Goal: Information Seeking & Learning: Learn about a topic

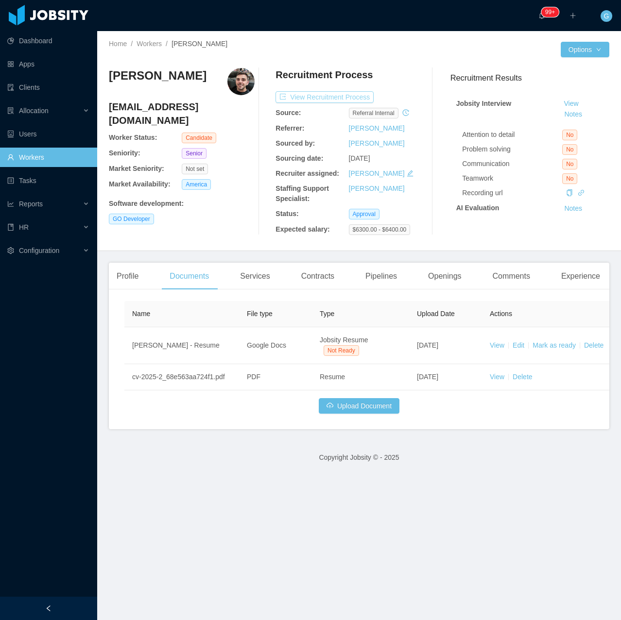
click at [325, 96] on button "View Recruitment Process" at bounding box center [324, 97] width 98 height 12
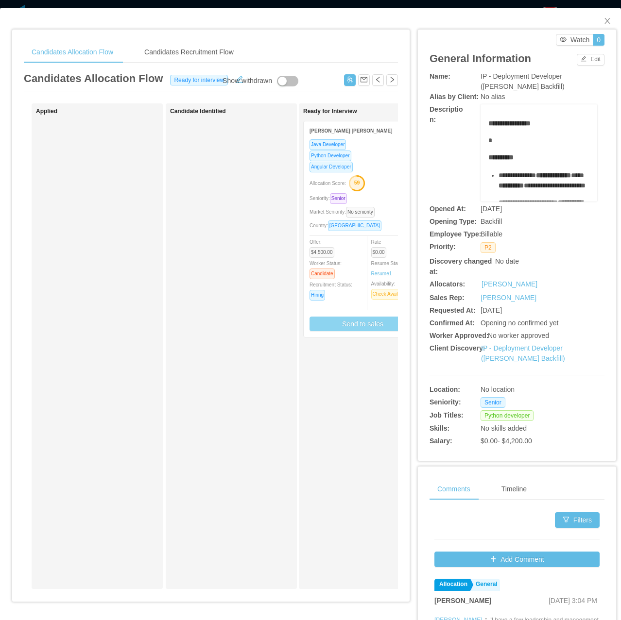
click at [344, 323] on button "Send to sales" at bounding box center [362, 324] width 106 height 15
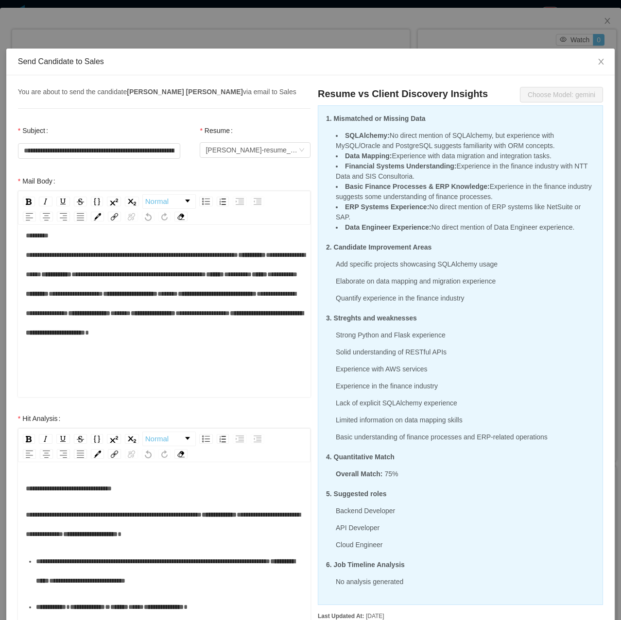
scroll to position [49, 0]
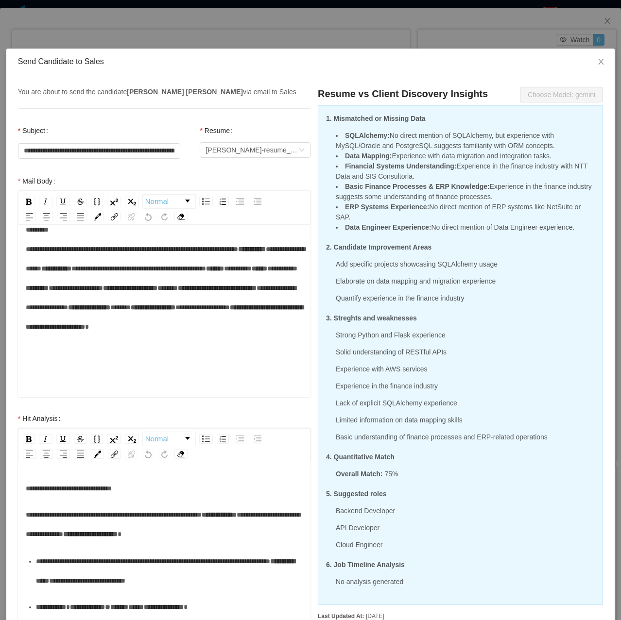
click at [157, 291] on span "*****" at bounding box center [167, 288] width 20 height 7
drag, startPoint x: 175, startPoint y: 307, endPoint x: 118, endPoint y: 306, distance: 56.8
click at [143, 302] on div "**********" at bounding box center [164, 288] width 277 height 136
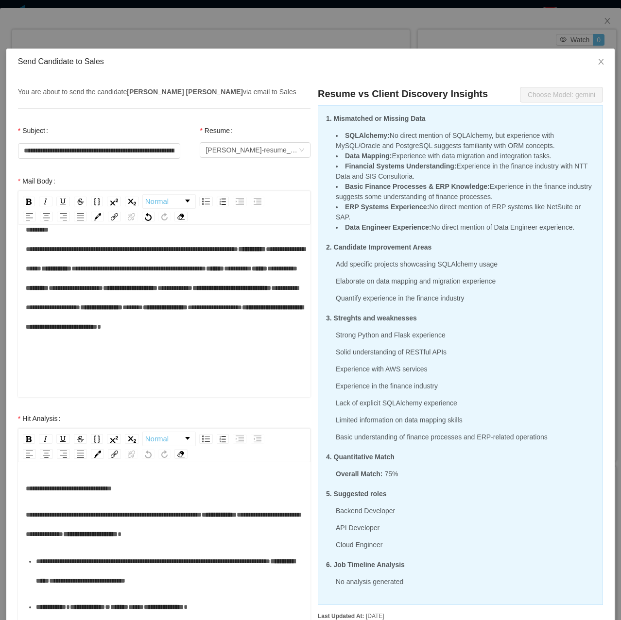
click at [192, 291] on span "**********" at bounding box center [231, 288] width 79 height 7
drag, startPoint x: 128, startPoint y: 315, endPoint x: 248, endPoint y: 312, distance: 119.5
click at [248, 312] on div "**********" at bounding box center [164, 288] width 277 height 136
click at [103, 311] on span "*****" at bounding box center [113, 307] width 20 height 7
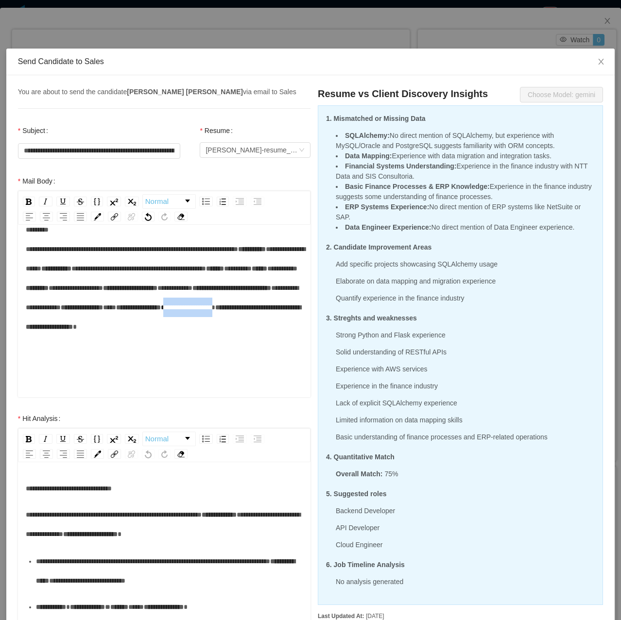
drag, startPoint x: 88, startPoint y: 348, endPoint x: 157, endPoint y: 350, distance: 69.0
click at [152, 351] on div "**********" at bounding box center [164, 288] width 277 height 136
click at [217, 356] on div "**********" at bounding box center [164, 288] width 277 height 136
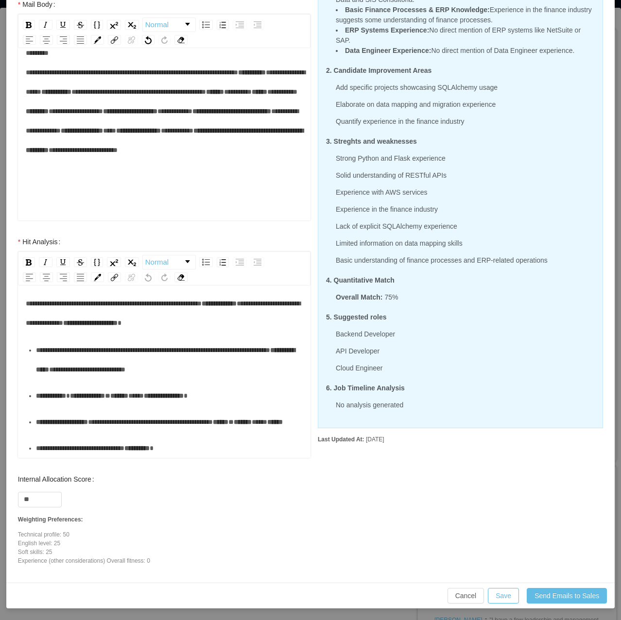
scroll to position [0, 0]
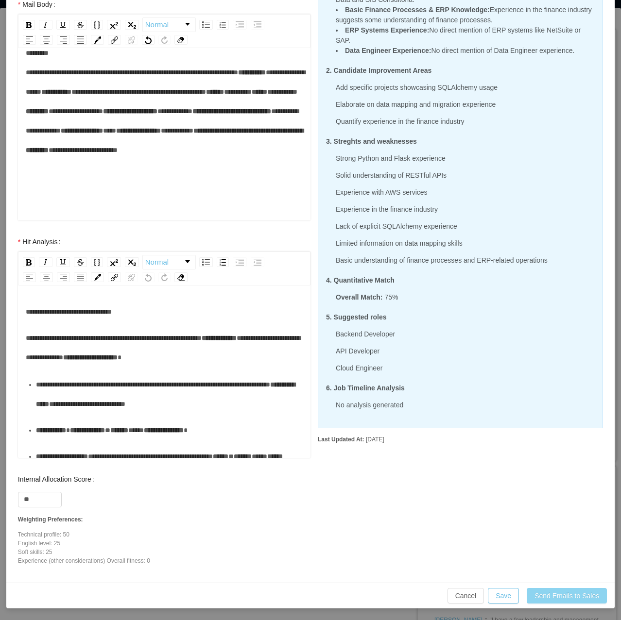
click at [561, 600] on button "Send Emails to Sales" at bounding box center [566, 596] width 80 height 16
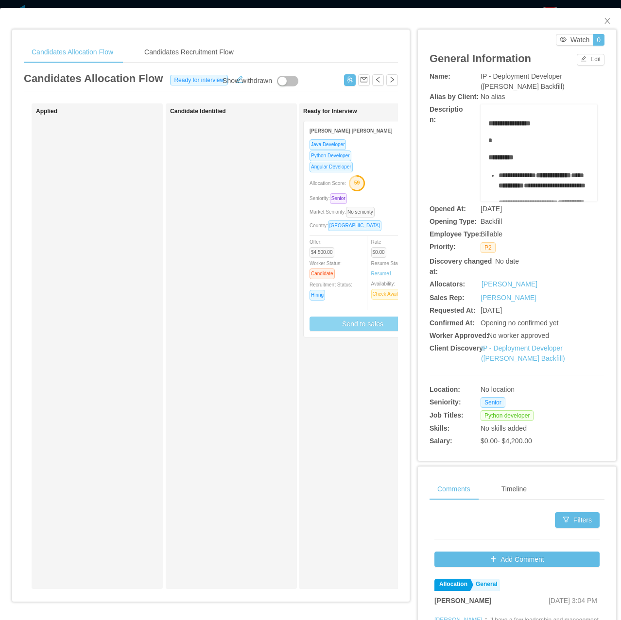
scroll to position [128, 0]
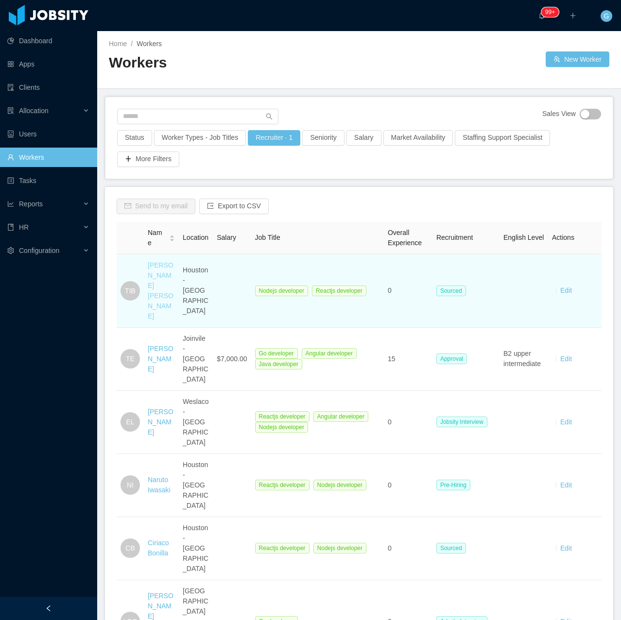
click at [152, 296] on link "Terrance Ivy Brown" at bounding box center [161, 290] width 26 height 59
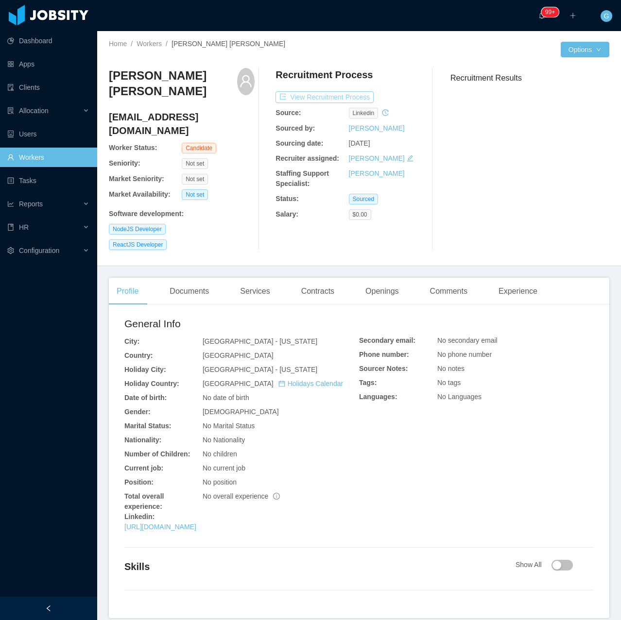
click at [352, 93] on button "View Recruitment Process" at bounding box center [324, 97] width 98 height 12
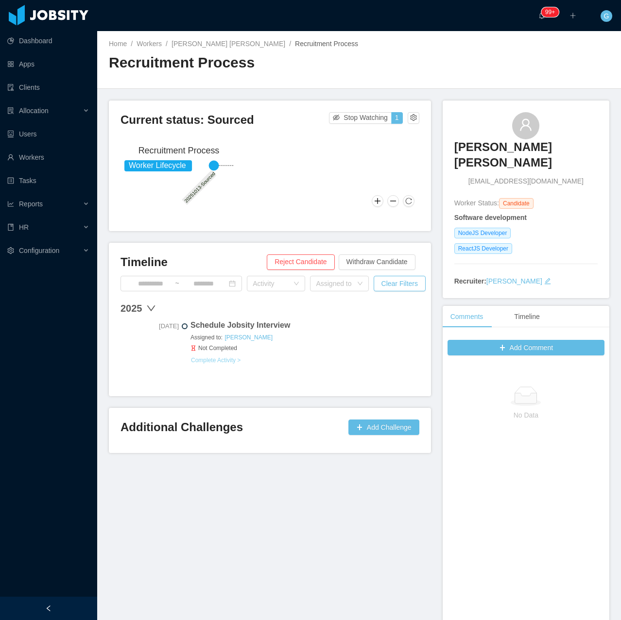
click at [225, 362] on button "Complete Activity >" at bounding box center [215, 360] width 51 height 8
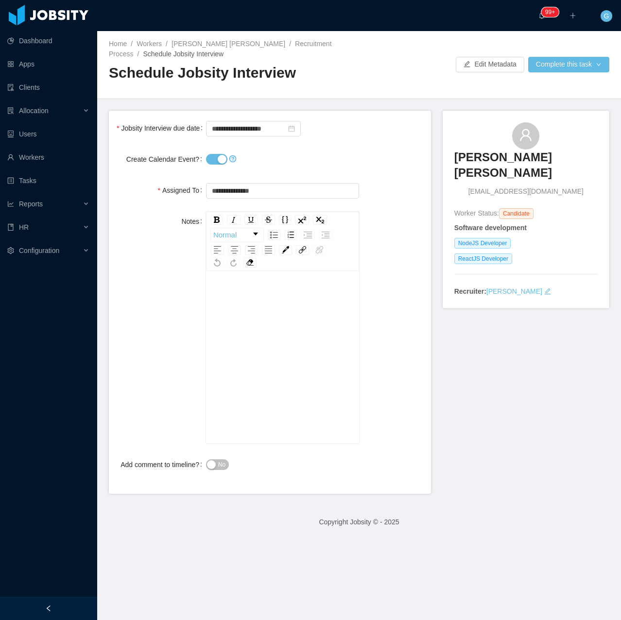
click at [212, 167] on div at bounding box center [282, 159] width 153 height 19
click at [206, 162] on button "Create Calendar Event?" at bounding box center [216, 159] width 21 height 11
click at [212, 458] on div "No" at bounding box center [282, 464] width 153 height 19
click at [222, 474] on form "**********" at bounding box center [270, 302] width 322 height 383
click at [218, 471] on div "No" at bounding box center [282, 464] width 153 height 19
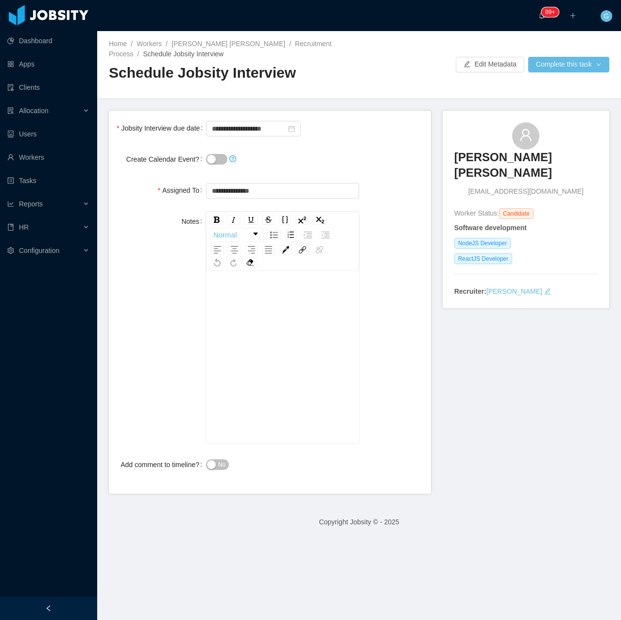
click at [196, 477] on form "**********" at bounding box center [270, 302] width 322 height 383
click at [219, 465] on span "No" at bounding box center [221, 465] width 7 height 10
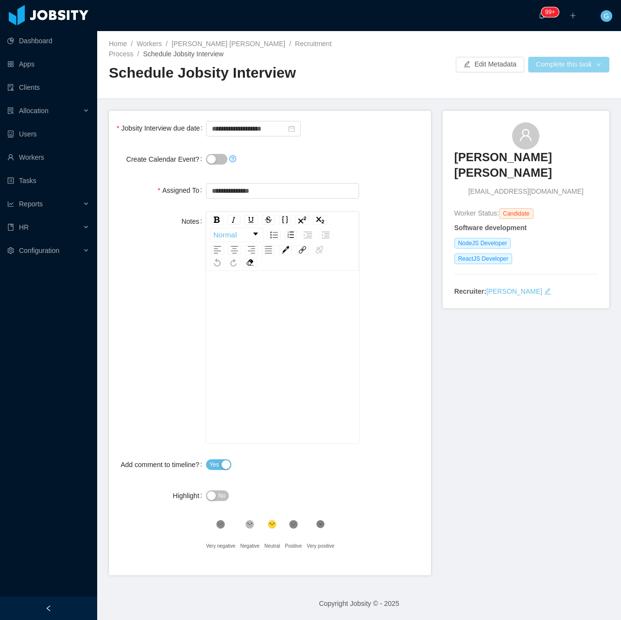
click at [549, 69] on button "Complete this task" at bounding box center [568, 65] width 81 height 16
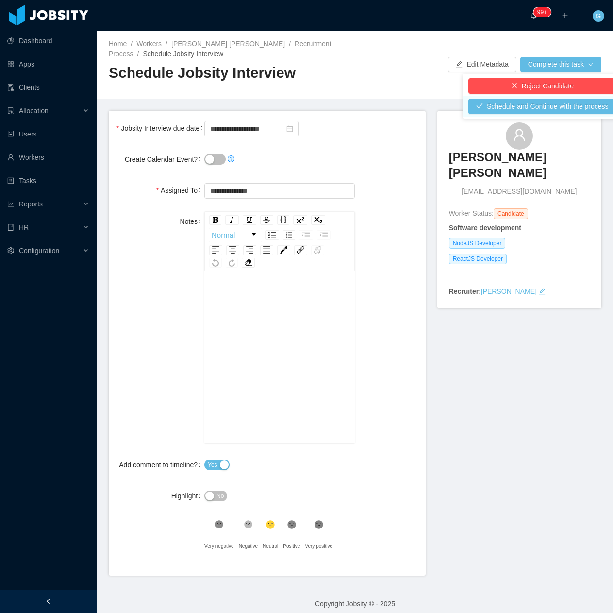
click at [519, 115] on li "Schedule and Continue with the process" at bounding box center [543, 106] width 160 height 20
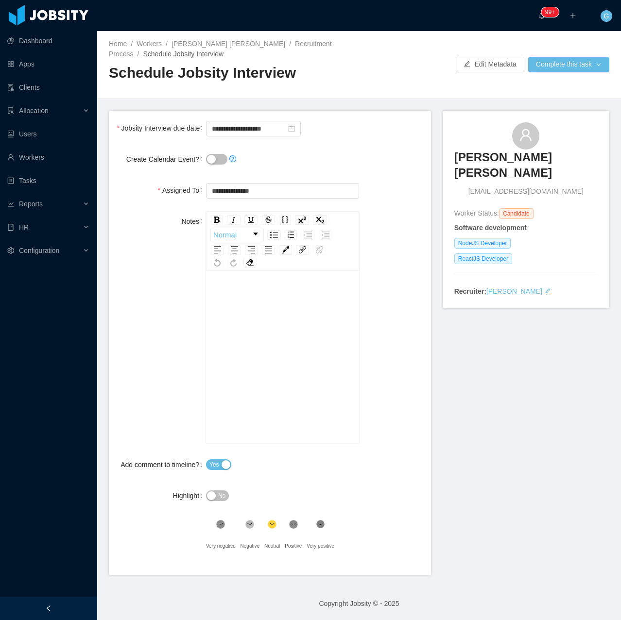
click at [497, 114] on div "Terrance Ivy Brown tlvybrown8706@gmail.com Worker Status: Candidate Software de…" at bounding box center [525, 210] width 167 height 198
click at [542, 72] on button "Complete this task" at bounding box center [568, 65] width 81 height 16
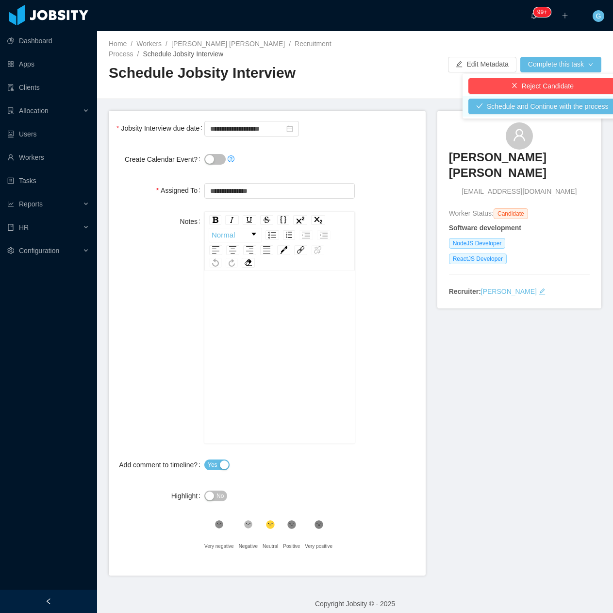
click at [523, 98] on li "Schedule and Continue with the process" at bounding box center [543, 106] width 160 height 20
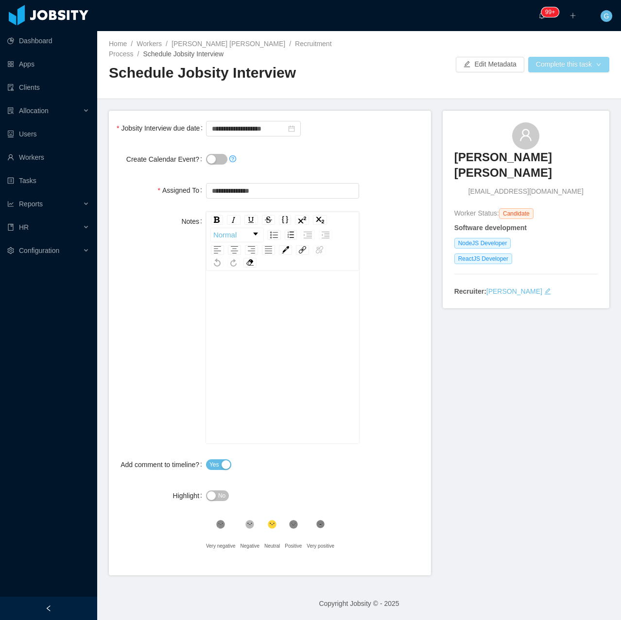
click at [538, 68] on button "Complete this task" at bounding box center [568, 65] width 81 height 16
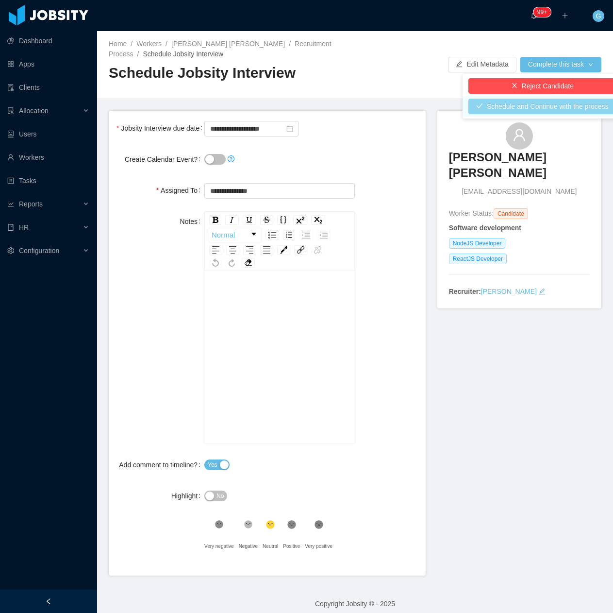
click at [515, 107] on button "Schedule and Continue with the process" at bounding box center [543, 107] width 148 height 16
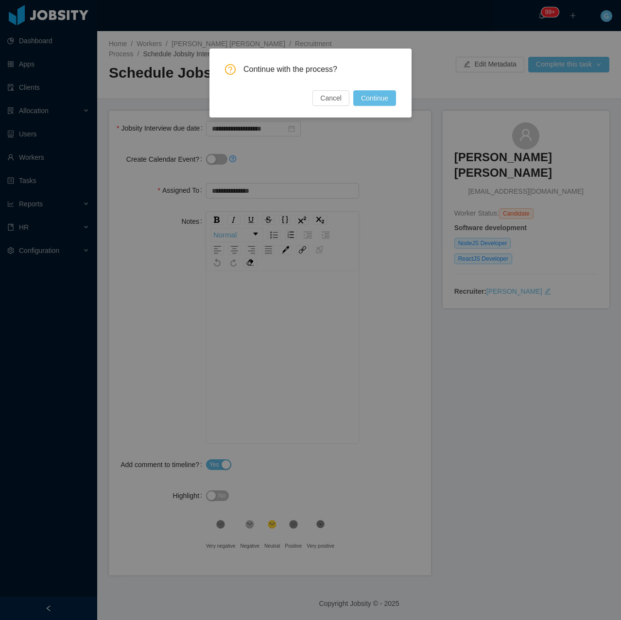
click at [373, 110] on div "Continue with the process? Cancel Continue" at bounding box center [310, 83] width 202 height 69
click at [373, 101] on button "Continue" at bounding box center [374, 98] width 43 height 16
click at [373, 101] on div "Cancel Continue" at bounding box center [354, 98] width 84 height 16
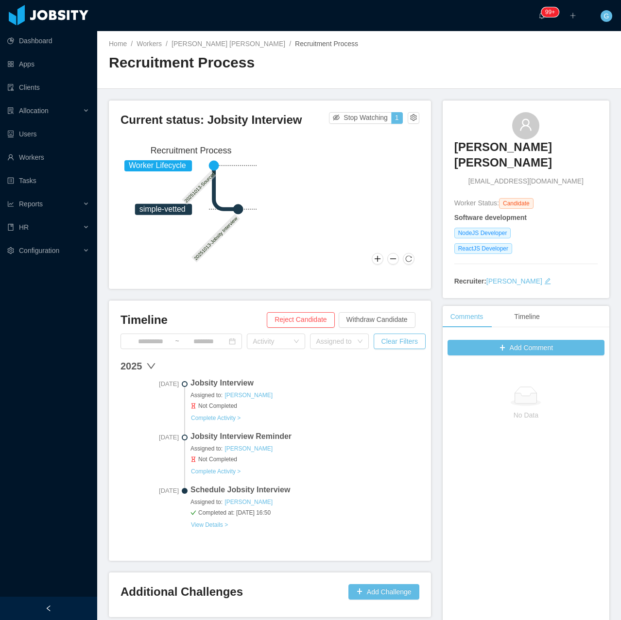
click at [194, 428] on div "Oct 13th, 2025 Jobsity Interview Assigned to: Guido Fernandez Not Completed Com…" at bounding box center [269, 403] width 299 height 53
click at [196, 420] on button "Complete Activity >" at bounding box center [215, 418] width 51 height 8
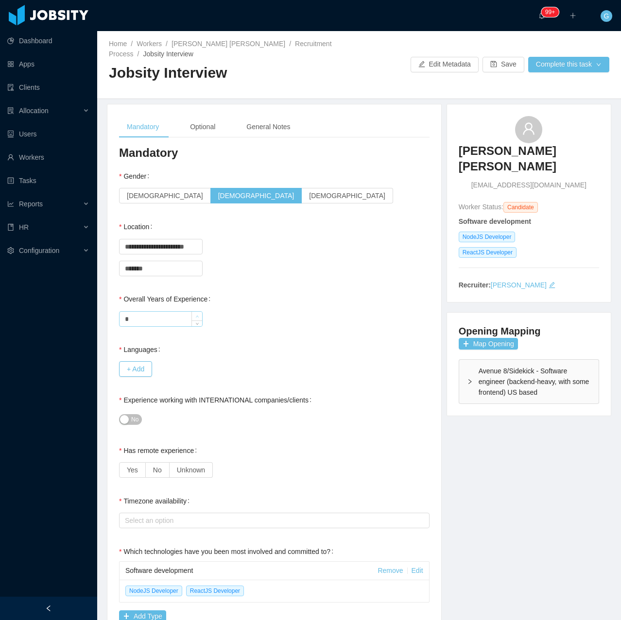
click at [198, 315] on icon "icon: up" at bounding box center [197, 316] width 3 height 3
click at [197, 315] on icon "icon: up" at bounding box center [197, 316] width 3 height 3
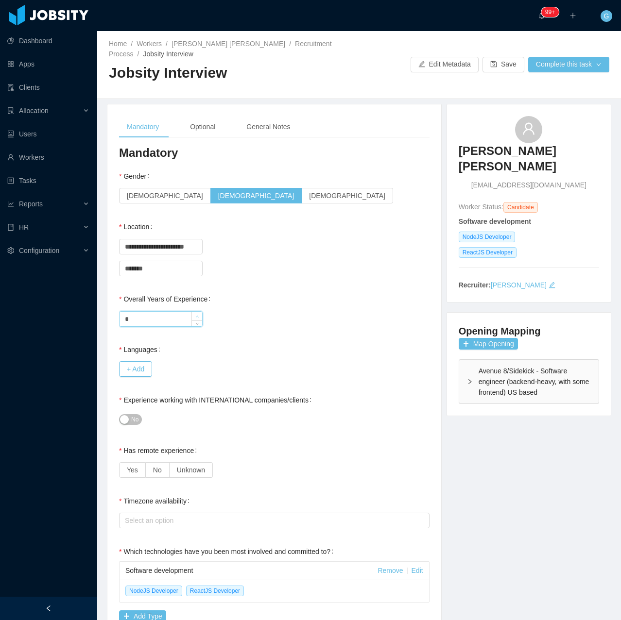
click at [197, 315] on icon "icon: up" at bounding box center [197, 316] width 3 height 3
type input "*"
click at [197, 315] on icon "icon: up" at bounding box center [197, 316] width 3 height 3
click at [130, 367] on button "+ Add" at bounding box center [135, 369] width 33 height 16
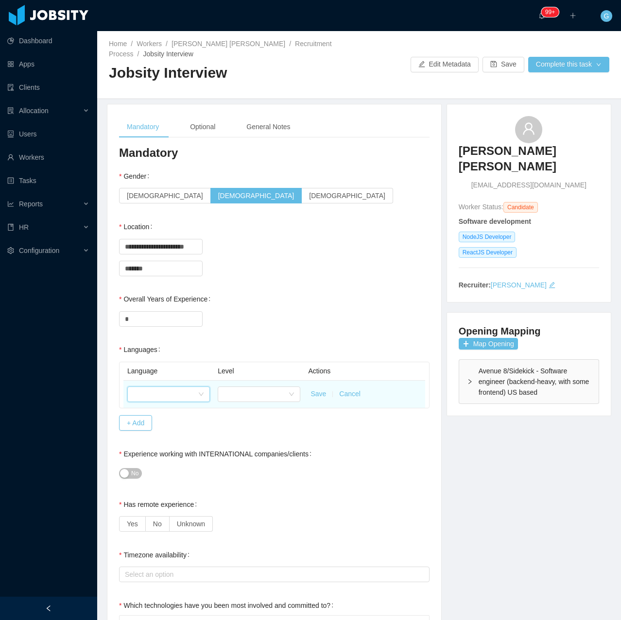
click at [145, 395] on div at bounding box center [165, 394] width 65 height 15
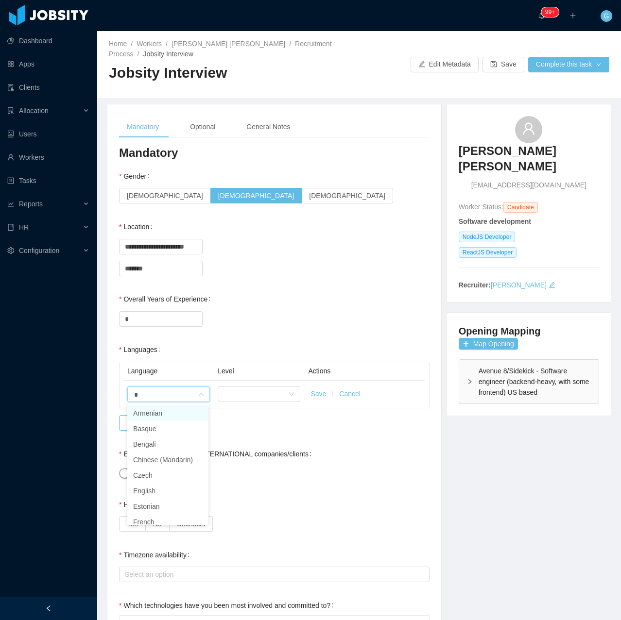
type input "**"
click at [149, 438] on li "English" at bounding box center [167, 445] width 81 height 16
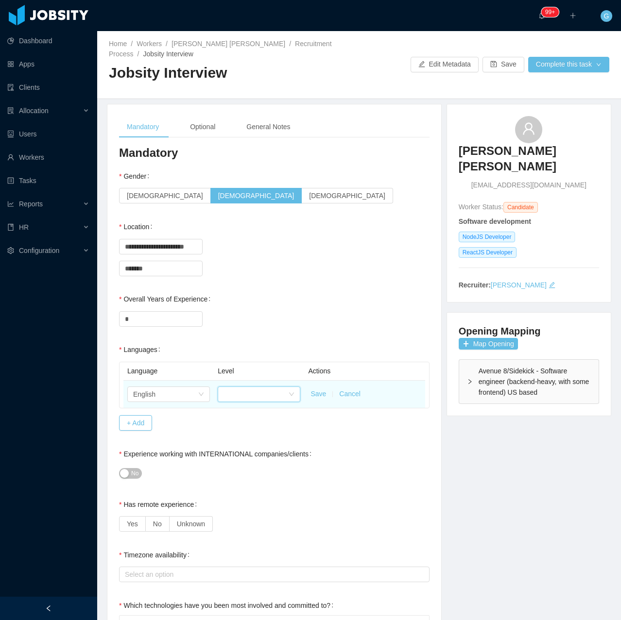
click at [242, 393] on div at bounding box center [255, 394] width 65 height 15
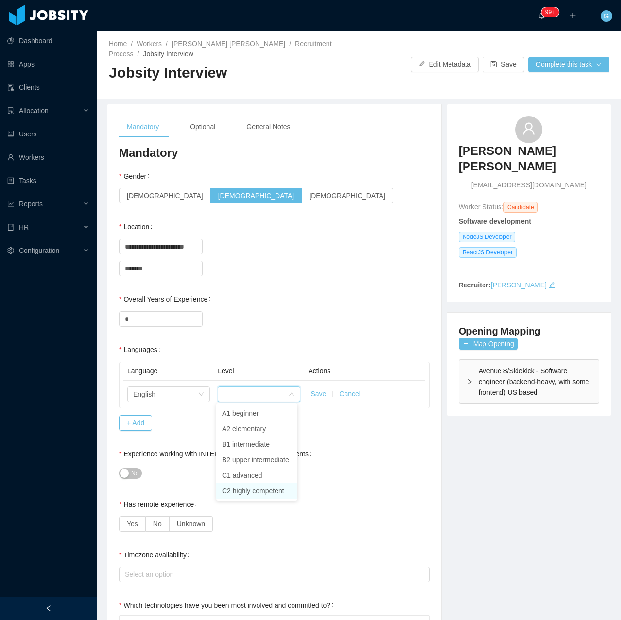
click at [253, 490] on li "C2 highly competent" at bounding box center [256, 491] width 81 height 16
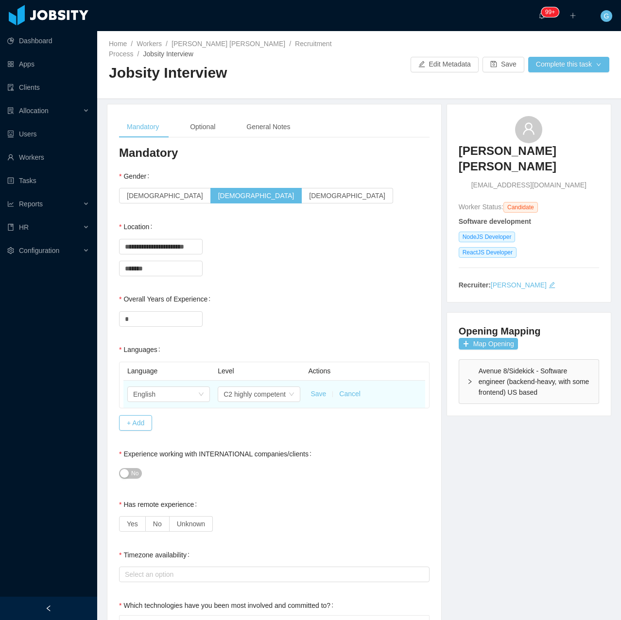
click at [316, 398] on button "Save" at bounding box center [318, 394] width 16 height 10
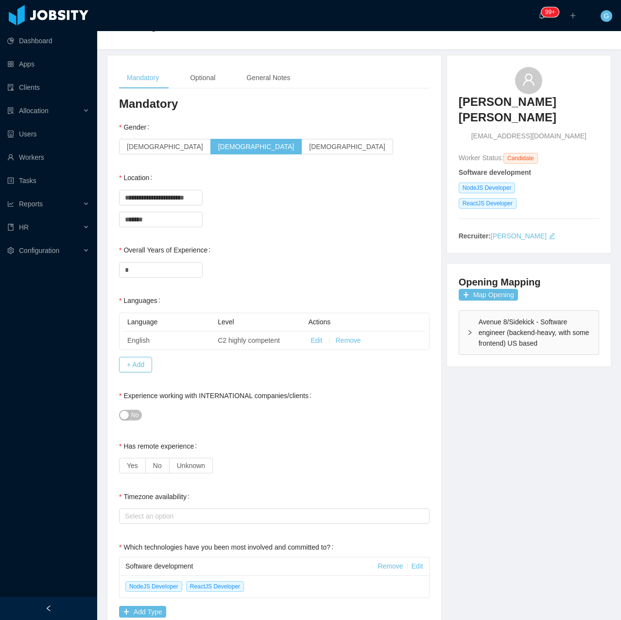
scroll to position [97, 0]
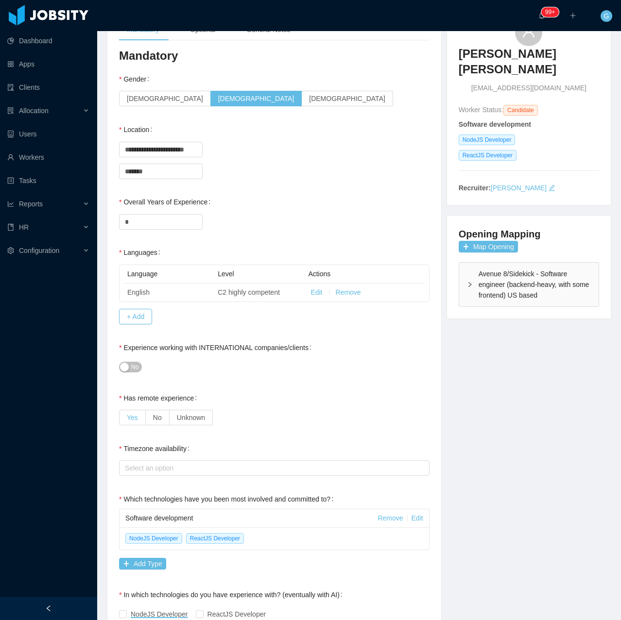
click at [136, 421] on span "Yes" at bounding box center [132, 418] width 11 height 8
click at [131, 355] on div "Experience working with INTERNATIONAL companies/clients" at bounding box center [217, 347] width 196 height 19
click at [138, 355] on div "Experience working with INTERNATIONAL companies/clients" at bounding box center [217, 347] width 196 height 19
click at [136, 372] on span "No" at bounding box center [134, 367] width 7 height 10
click at [156, 472] on div "Select an option" at bounding box center [272, 468] width 294 height 10
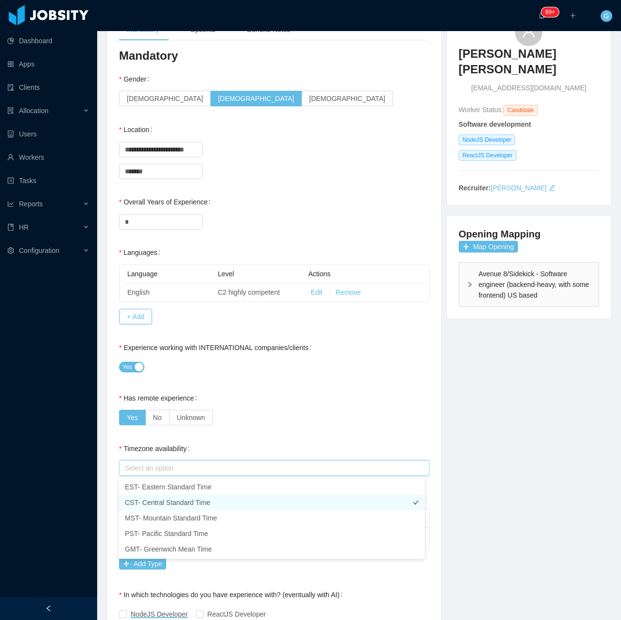
click at [134, 505] on li "CST- Central Standard Time" at bounding box center [271, 503] width 305 height 16
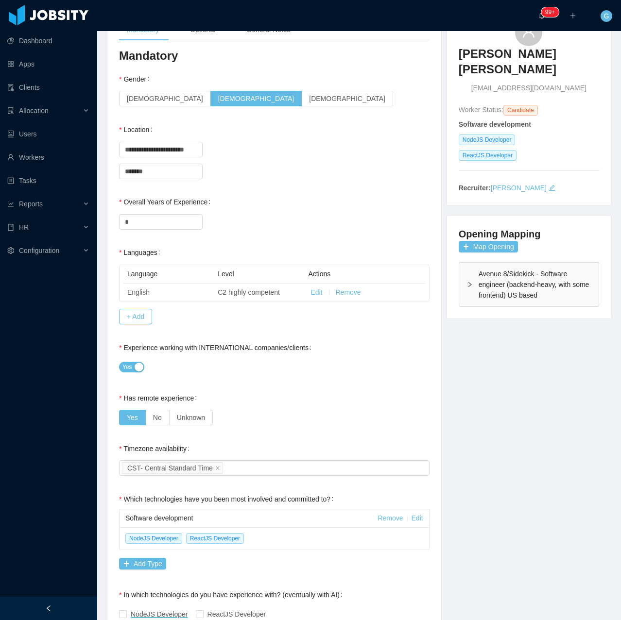
click at [248, 392] on div "Has remote experience Yes No Unknown" at bounding box center [274, 407] width 310 height 39
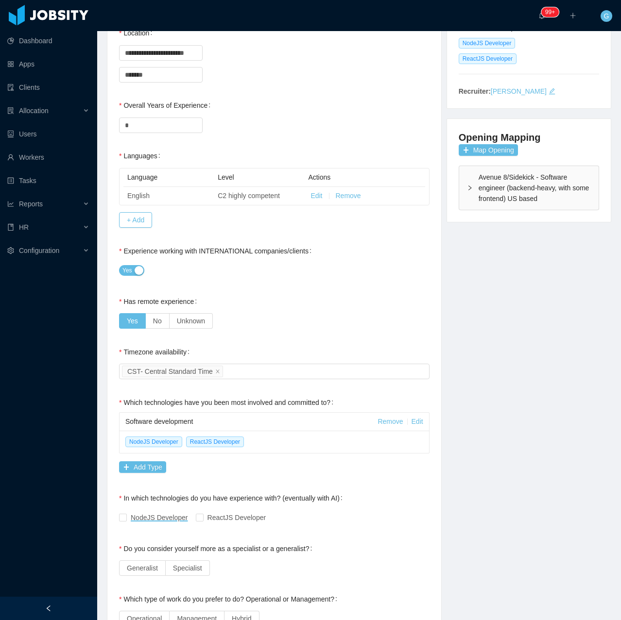
scroll to position [194, 0]
click at [128, 522] on div "NodeJS Developer ReactJS Developer" at bounding box center [274, 516] width 310 height 19
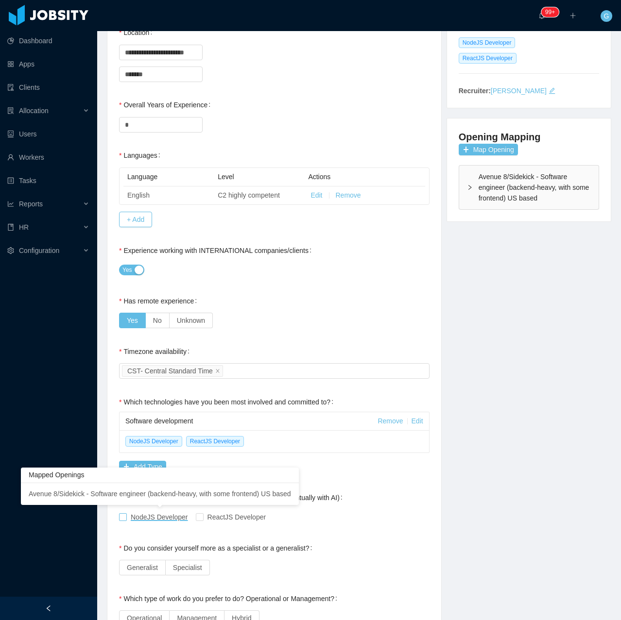
click at [143, 513] on span "NodeJS Developer" at bounding box center [159, 517] width 57 height 8
drag, startPoint x: 226, startPoint y: 508, endPoint x: 214, endPoint y: 508, distance: 12.1
click at [215, 508] on div "Mapped Openings Avenue 8/Sidekick - Software engineer (backend-heavy, with some…" at bounding box center [160, 489] width 278 height 42
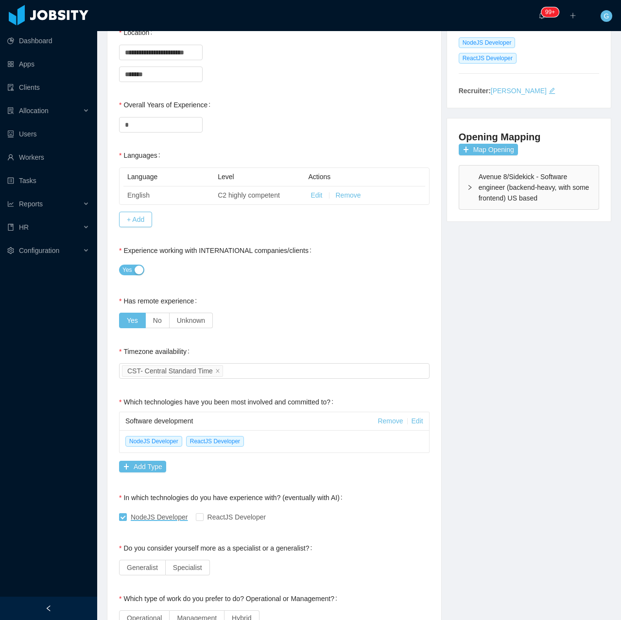
click at [200, 511] on div "NodeJS Developer ReactJS Developer" at bounding box center [274, 516] width 310 height 19
click at [201, 512] on label "ReactJS Developer" at bounding box center [233, 517] width 74 height 10
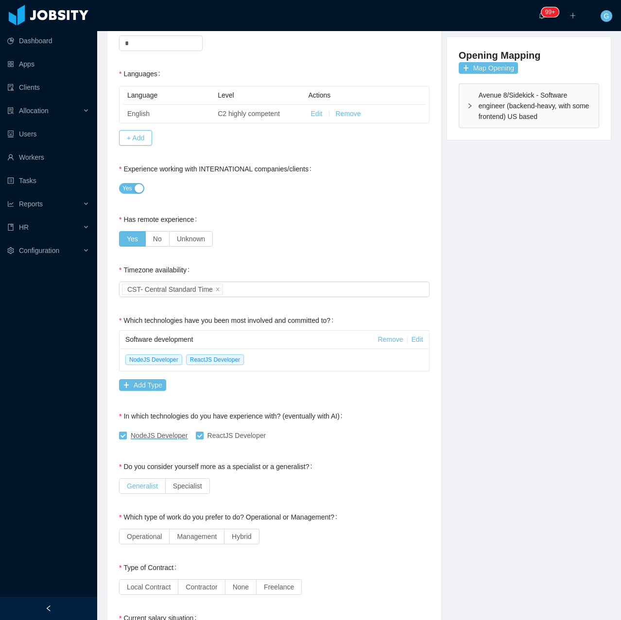
scroll to position [291, 0]
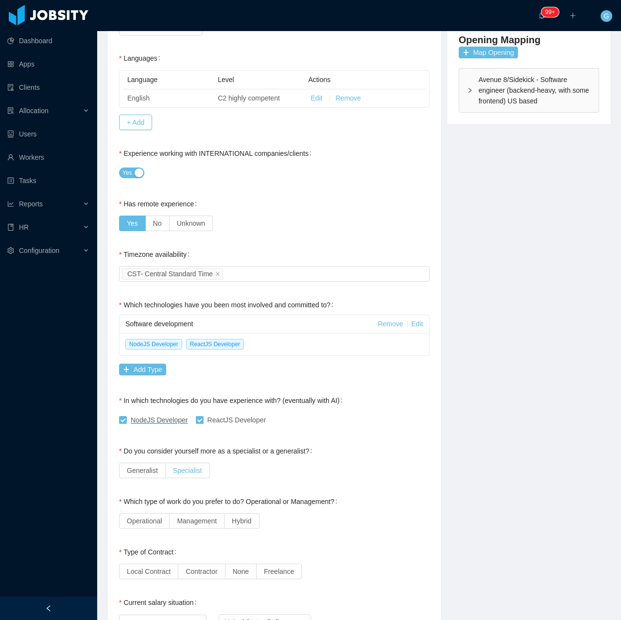
click at [179, 464] on label "Specialist" at bounding box center [188, 471] width 44 height 16
click at [166, 521] on label "Operational" at bounding box center [144, 521] width 51 height 16
click at [239, 509] on div "Which type of work do you prefer to do? Operational or Management?" at bounding box center [230, 501] width 222 height 19
click at [238, 515] on label "Hybrid" at bounding box center [241, 521] width 34 height 16
click at [148, 517] on span "Operational" at bounding box center [144, 521] width 35 height 8
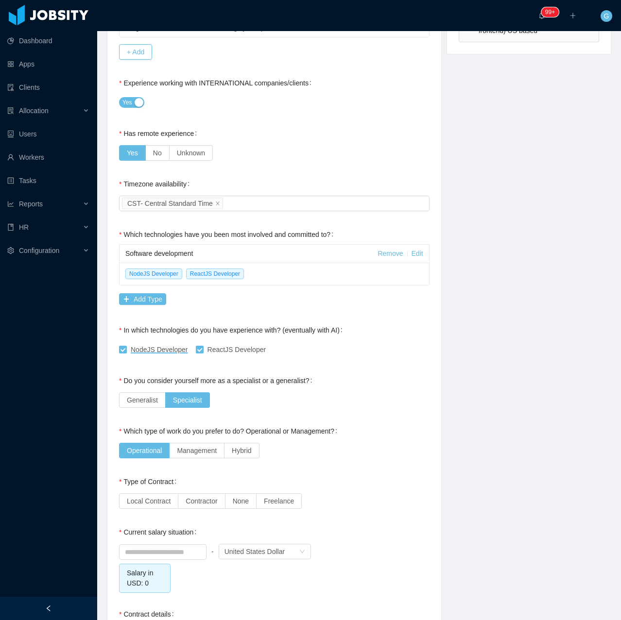
scroll to position [388, 0]
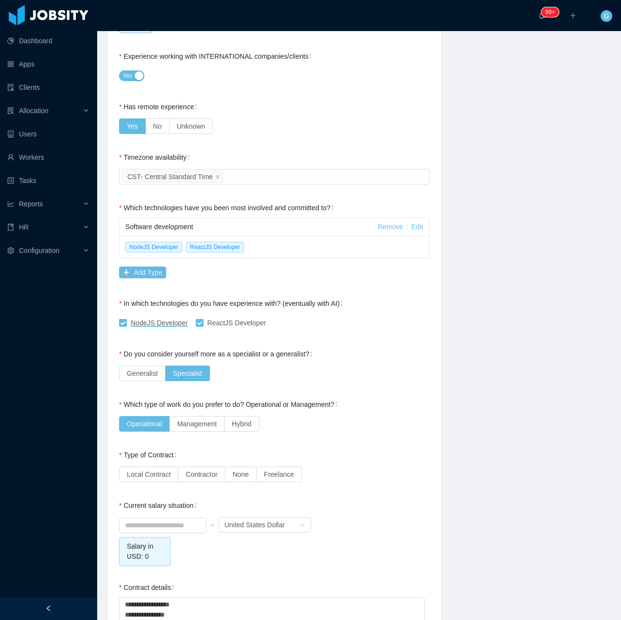
click at [136, 463] on div "Type of Contract" at bounding box center [149, 454] width 61 height 19
click at [198, 471] on span "Contractor" at bounding box center [202, 475] width 32 height 8
click at [177, 534] on div at bounding box center [162, 524] width 87 height 19
click at [294, 473] on label "Freelance" at bounding box center [278, 475] width 45 height 16
click at [164, 527] on input at bounding box center [162, 525] width 86 height 15
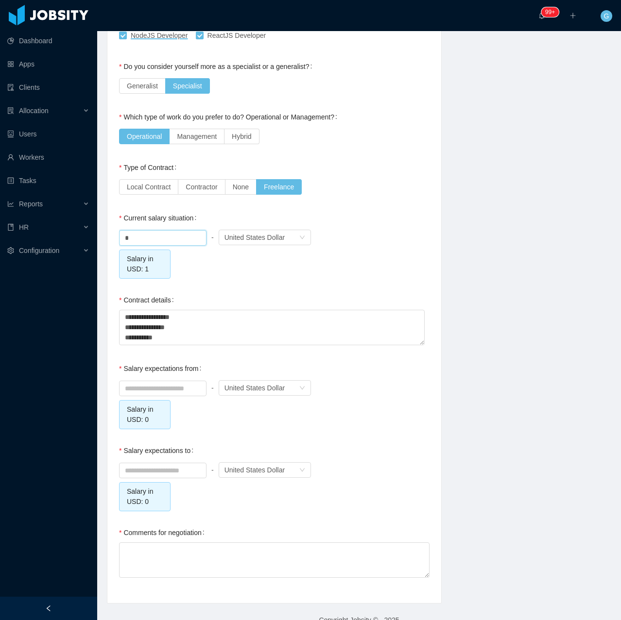
scroll to position [693, 0]
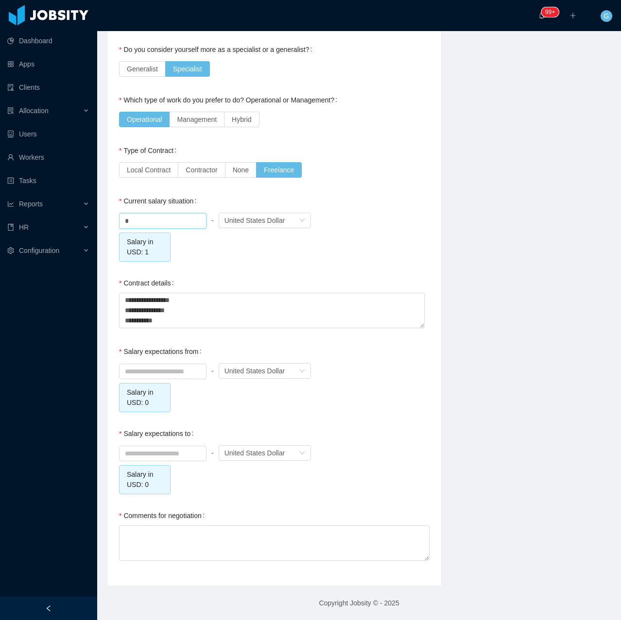
type input "****"
click at [159, 361] on div at bounding box center [162, 370] width 87 height 19
click at [186, 373] on input at bounding box center [162, 371] width 86 height 15
type input "*****"
drag, startPoint x: 162, startPoint y: 435, endPoint x: 146, endPoint y: 455, distance: 25.6
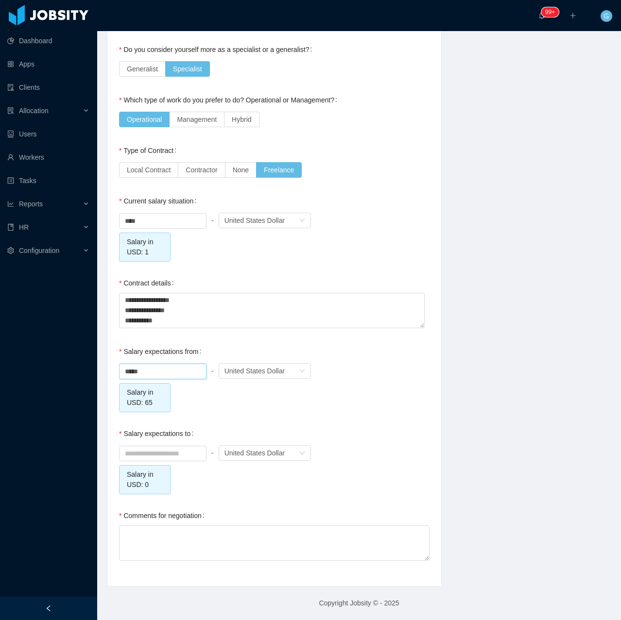
click at [161, 436] on label "Salary expectations to" at bounding box center [158, 434] width 78 height 8
click at [146, 455] on input at bounding box center [162, 453] width 86 height 15
type input "*****"
click at [236, 548] on textarea "Comments for negotiation" at bounding box center [274, 542] width 310 height 35
type textarea "*"
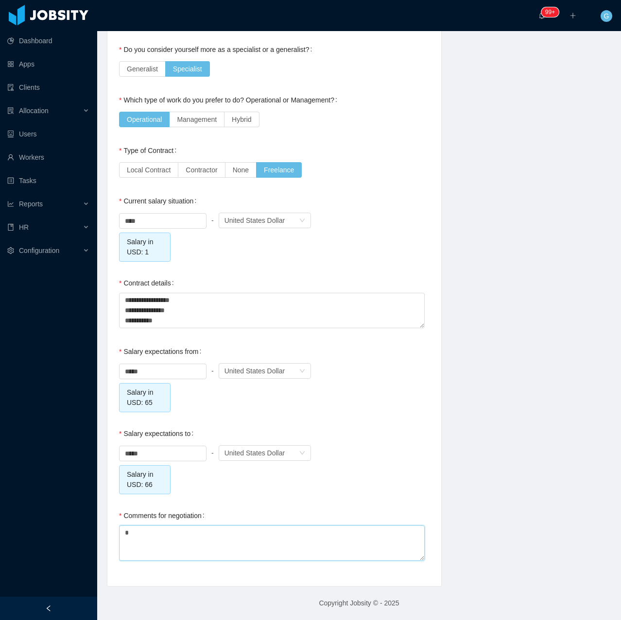
type textarea "**"
type textarea "****"
type textarea "*****"
type textarea "******"
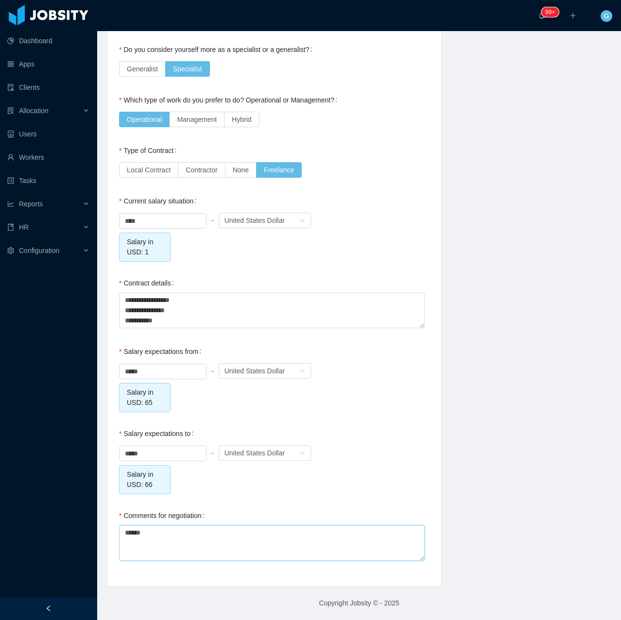
type textarea "*******"
type textarea "********"
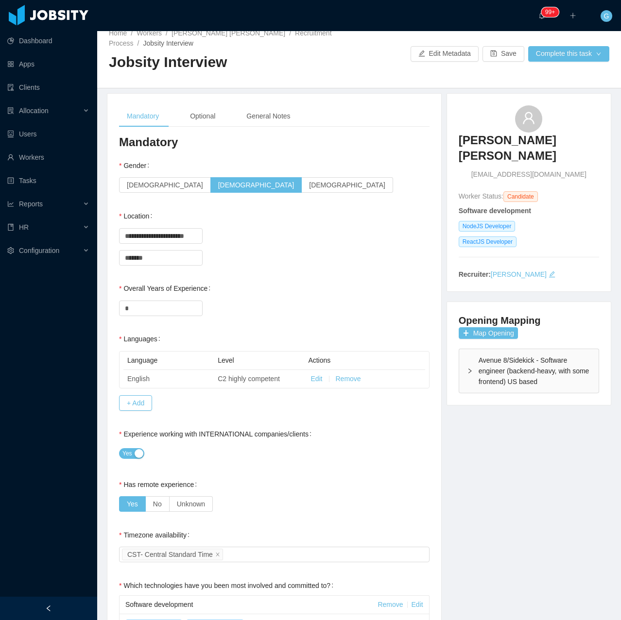
scroll to position [0, 0]
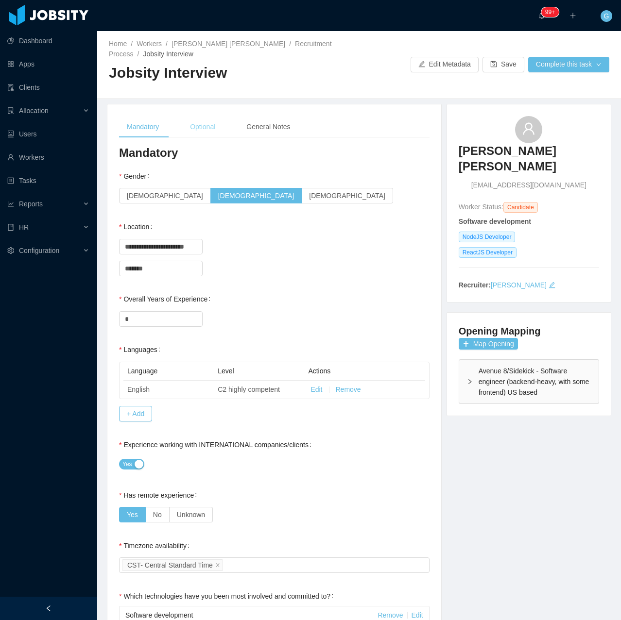
type textarea "*********"
click at [188, 123] on div "Optional" at bounding box center [202, 127] width 41 height 22
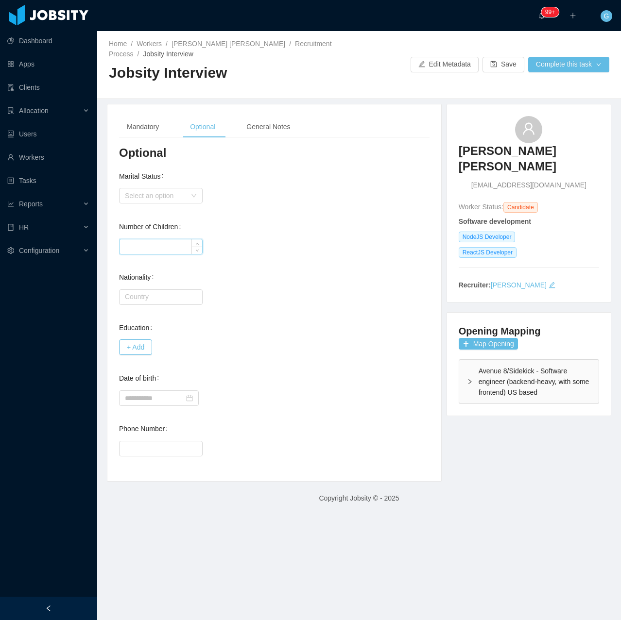
click at [141, 251] on input "Number of Children" at bounding box center [160, 246] width 83 height 15
click at [242, 136] on div "General Notes" at bounding box center [267, 127] width 59 height 22
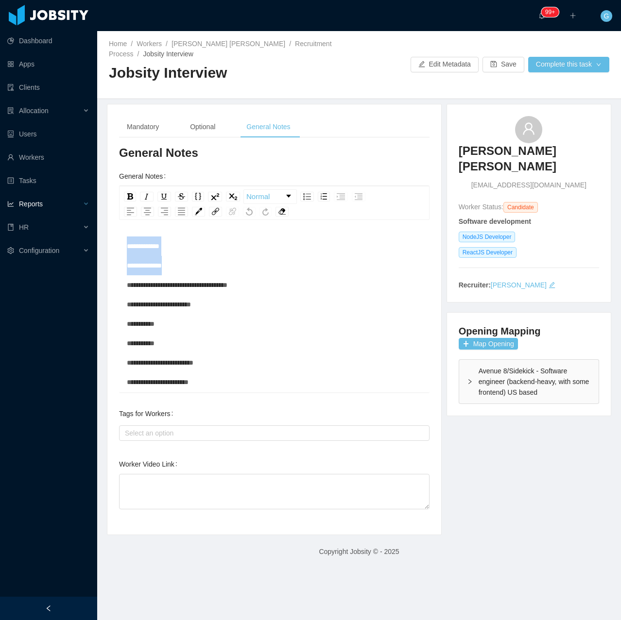
drag, startPoint x: 186, startPoint y: 263, endPoint x: 96, endPoint y: 210, distance: 105.1
click at [82, 217] on section "**********" at bounding box center [310, 310] width 621 height 620
click at [130, 267] on span "**********" at bounding box center [183, 382] width 113 height 279
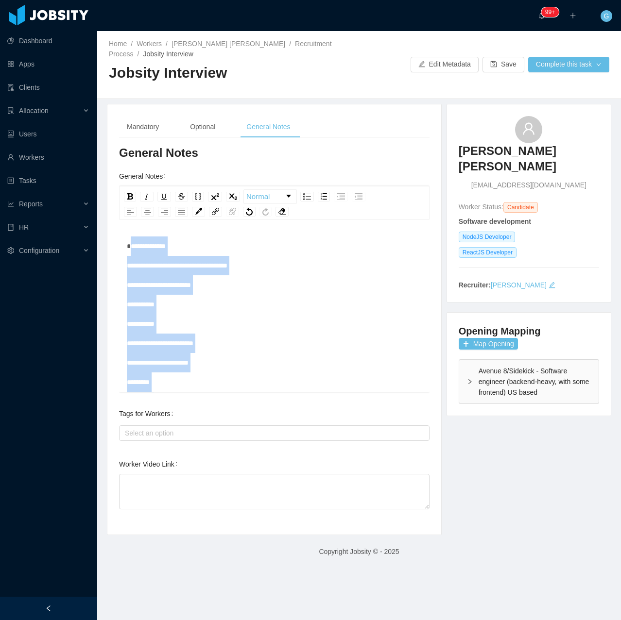
scroll to position [155, 0]
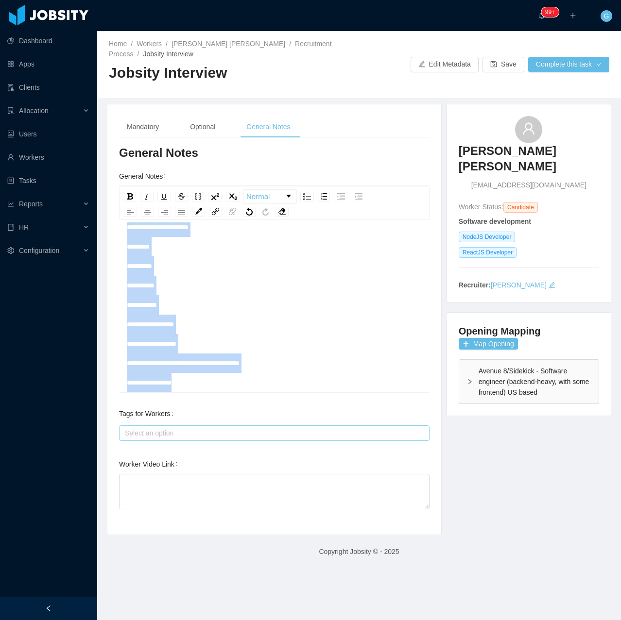
drag, startPoint x: 127, startPoint y: 269, endPoint x: 232, endPoint y: 437, distance: 198.5
click at [232, 437] on div "**********" at bounding box center [274, 334] width 310 height 378
copy span "**********"
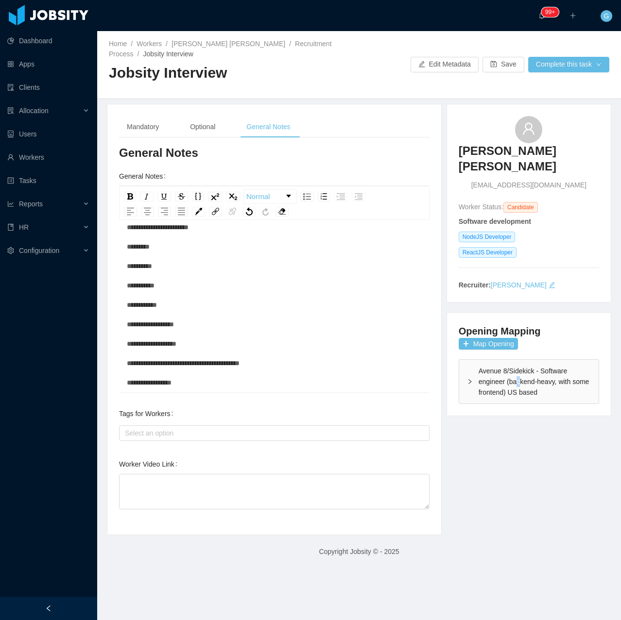
click at [513, 361] on div "Avenue 8/Sidekick - Software engineer (backend-heavy, with some frontend) US ba…" at bounding box center [528, 382] width 139 height 44
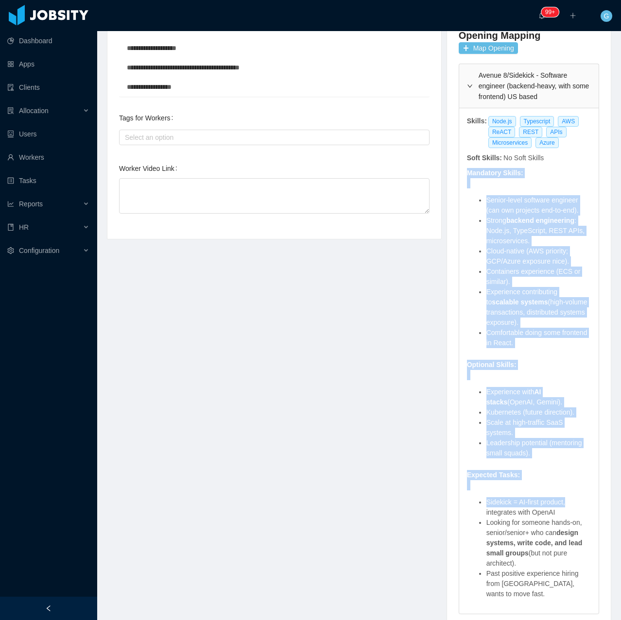
scroll to position [300, 0]
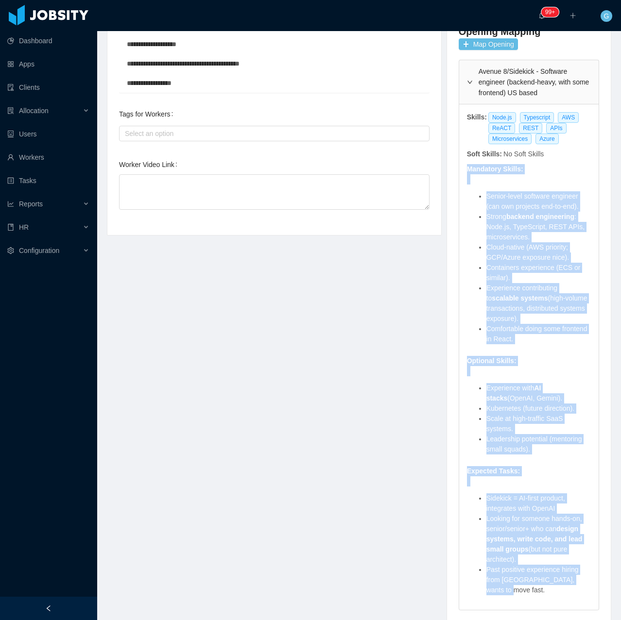
drag, startPoint x: 461, startPoint y: 305, endPoint x: 584, endPoint y: 559, distance: 282.1
click at [584, 559] on div "Skills: Node.js Typescript AWS ReACT REST APIs Microservices Azure Soft Skills:…" at bounding box center [528, 357] width 139 height 506
copy div "Mandatory Skills: Senior-level software engineer (can own projects end-to-end).…"
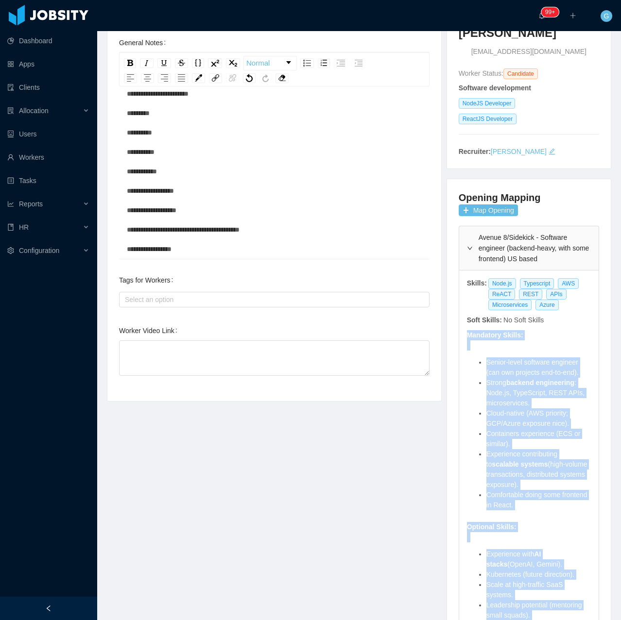
scroll to position [57, 0]
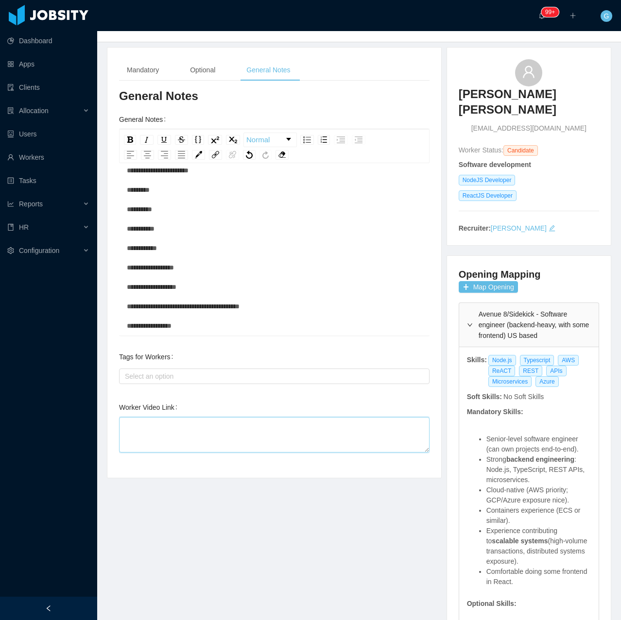
click at [142, 435] on textarea "Worker Video Link" at bounding box center [274, 434] width 310 height 35
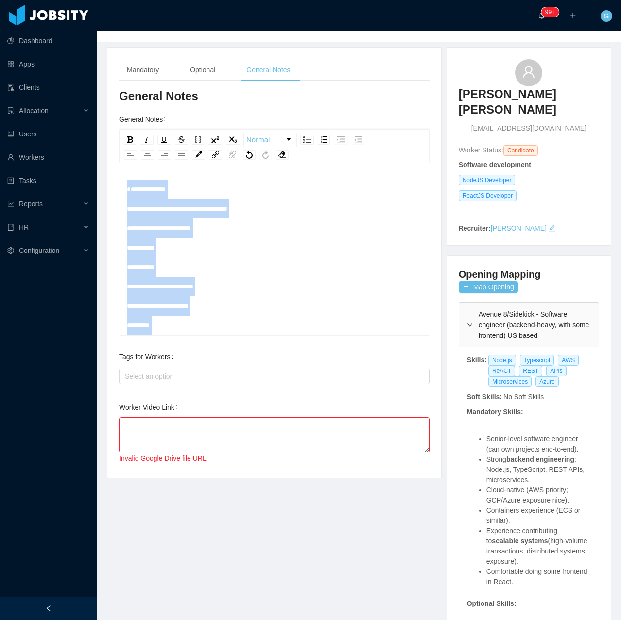
scroll to position [0, 0]
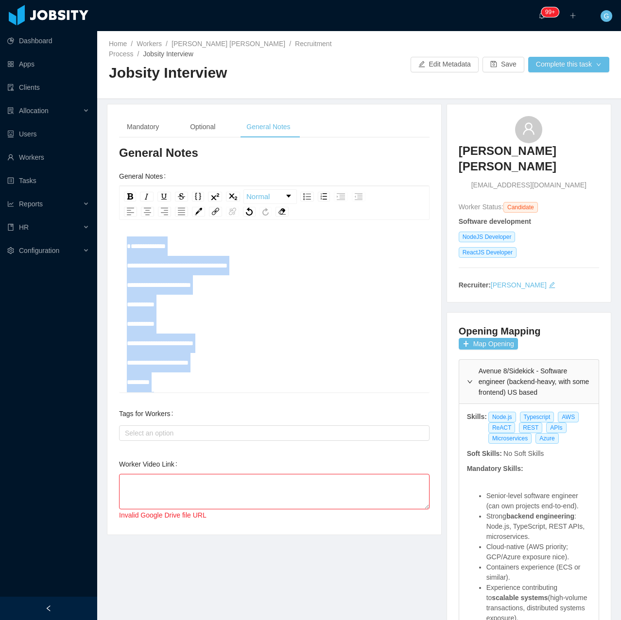
drag, startPoint x: 194, startPoint y: 331, endPoint x: 16, endPoint y: -3, distance: 378.7
click at [16, 0] on html "**********" at bounding box center [310, 310] width 621 height 620
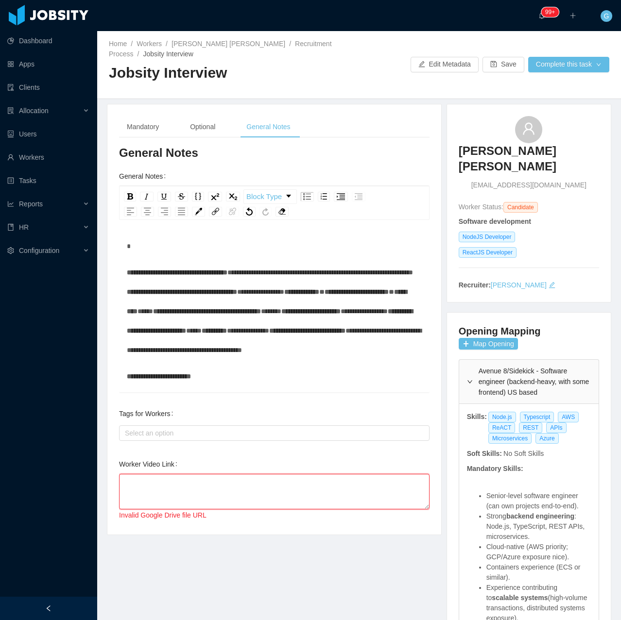
click at [178, 485] on textarea "Worker Video Link" at bounding box center [274, 491] width 310 height 35
paste textarea "**********"
type textarea "**********"
drag, startPoint x: 210, startPoint y: 441, endPoint x: 216, endPoint y: 437, distance: 8.0
click at [210, 441] on div "Select an option" at bounding box center [274, 432] width 310 height 19
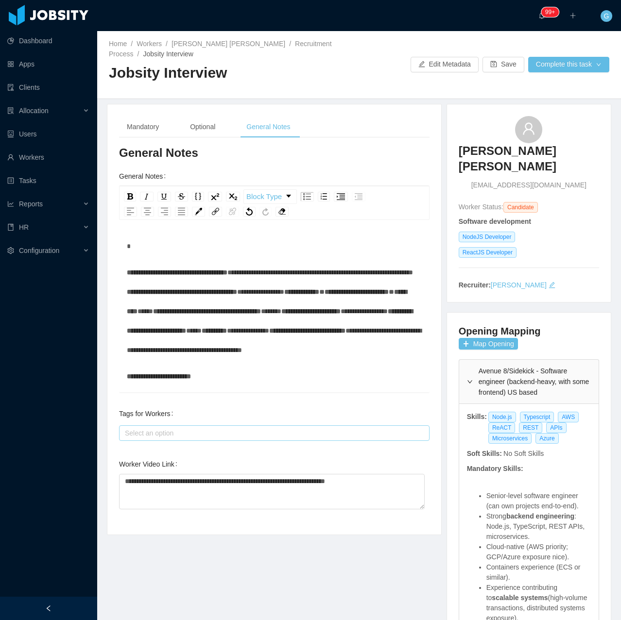
click at [216, 436] on div "Select an option" at bounding box center [272, 433] width 294 height 10
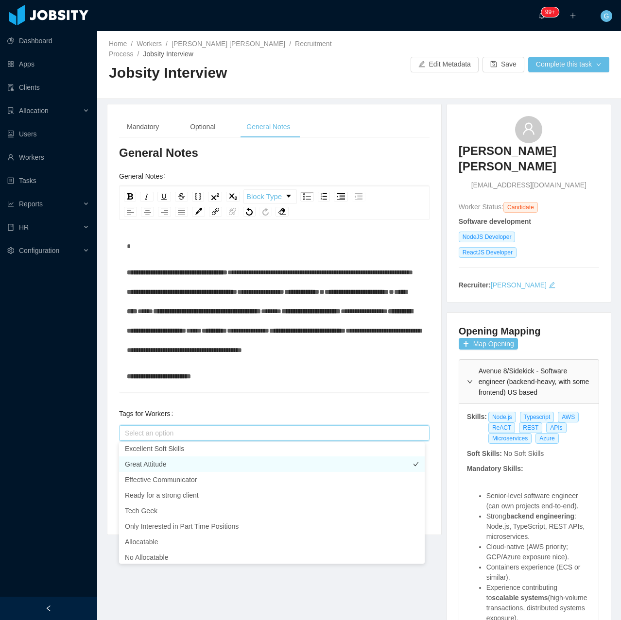
scroll to position [194, 0]
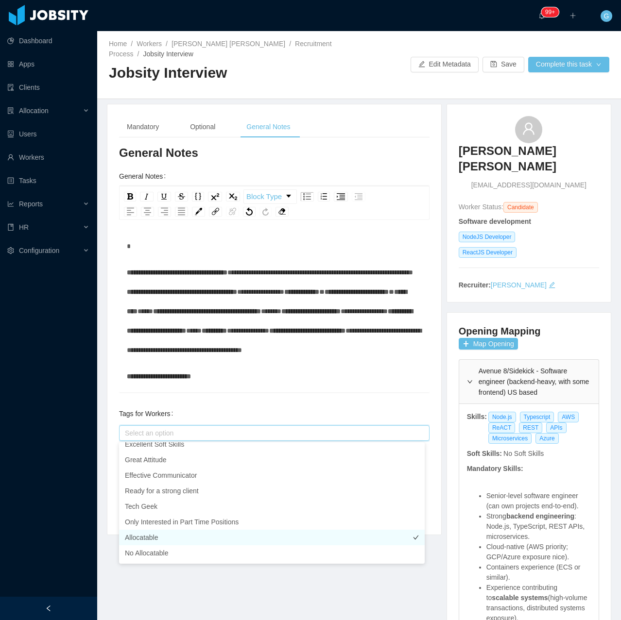
click at [152, 540] on li "Allocatable" at bounding box center [271, 538] width 305 height 16
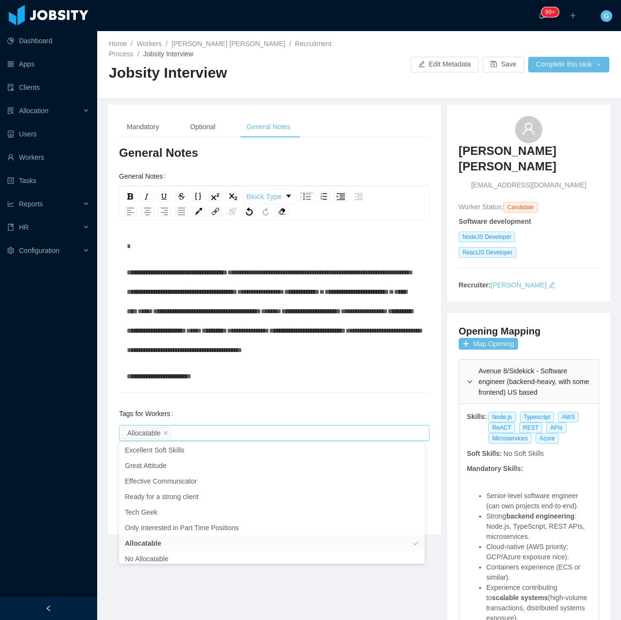
click at [144, 408] on div "Tags for Workers" at bounding box center [148, 413] width 58 height 19
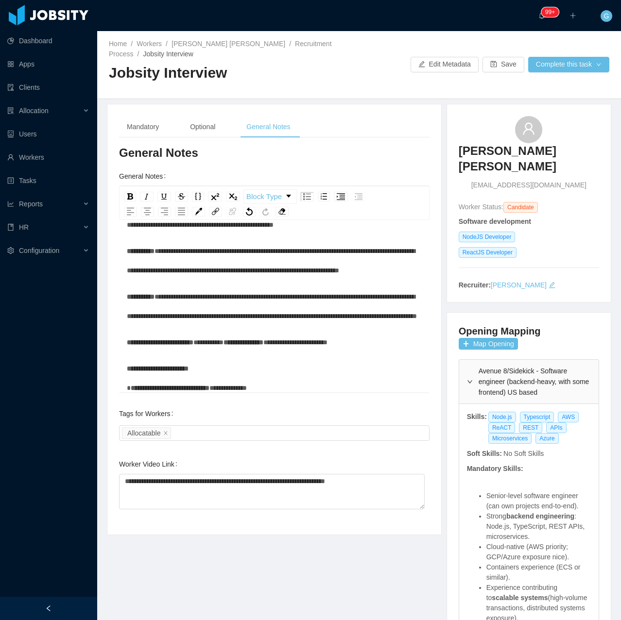
scroll to position [194, 0]
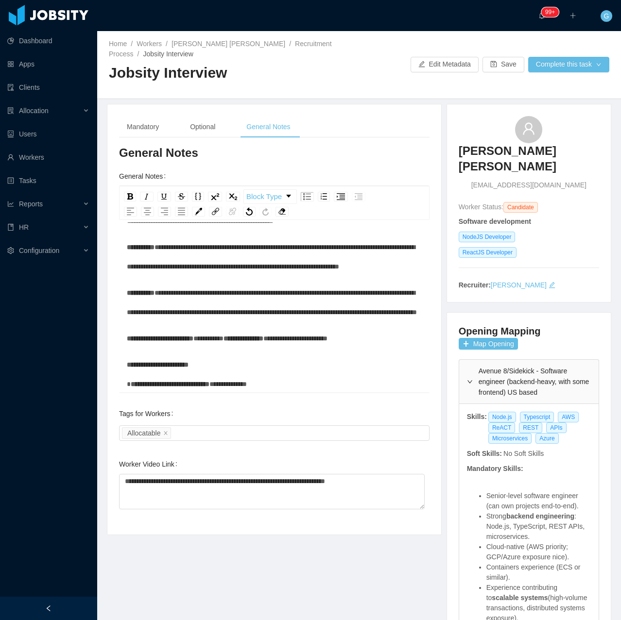
click at [196, 276] on div "**********" at bounding box center [274, 256] width 295 height 39
drag, startPoint x: 180, startPoint y: 328, endPoint x: 195, endPoint y: 327, distance: 15.1
click at [195, 270] on span "**********" at bounding box center [271, 257] width 288 height 26
drag, startPoint x: 194, startPoint y: 327, endPoint x: 155, endPoint y: 331, distance: 39.6
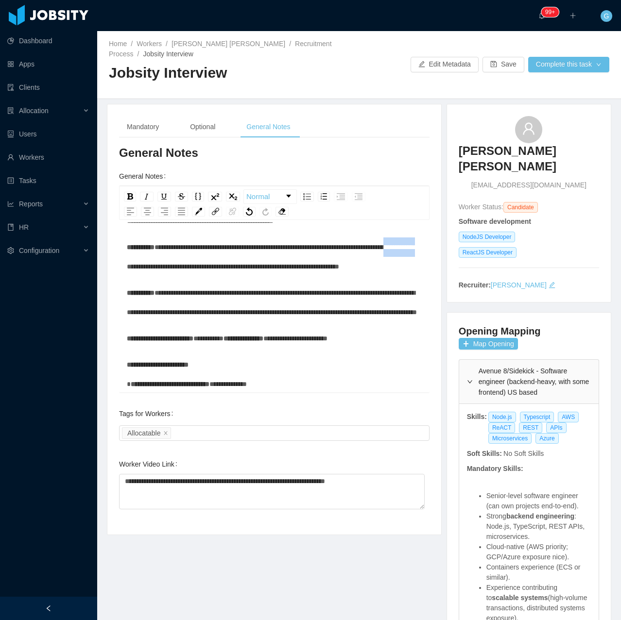
click at [155, 276] on div "**********" at bounding box center [274, 256] width 295 height 39
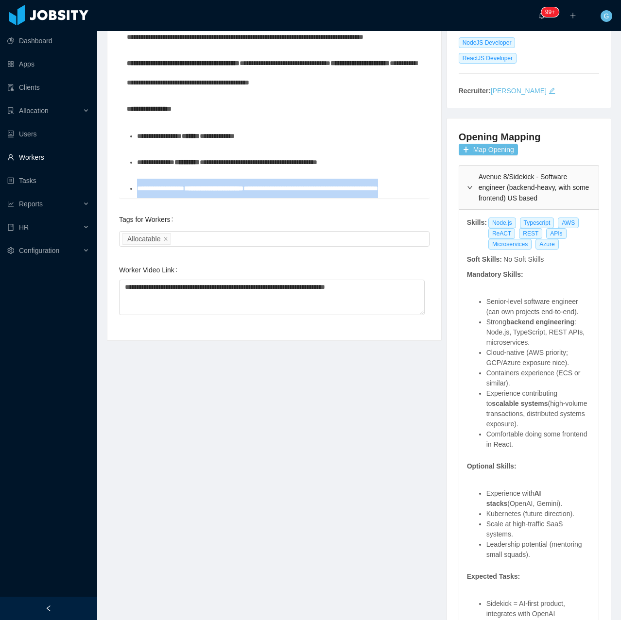
drag, startPoint x: 165, startPoint y: 188, endPoint x: 83, endPoint y: 166, distance: 84.9
click at [82, 165] on section "**********" at bounding box center [310, 310] width 621 height 620
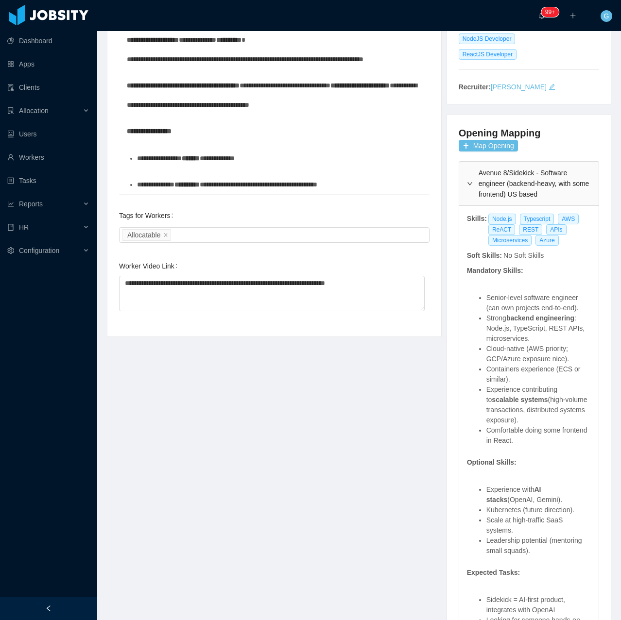
scroll to position [0, 0]
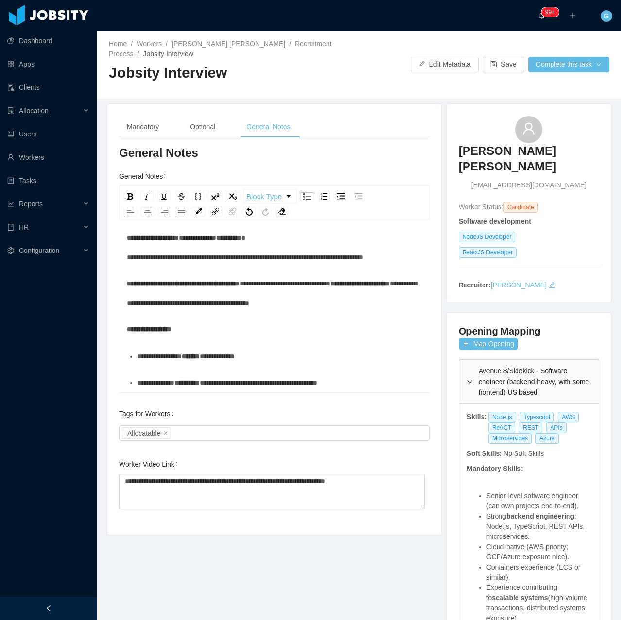
click at [574, 73] on div "Home / Workers / Terrance Ivy Brown / Recruitment Process / Jobsity Interview /…" at bounding box center [358, 65] width 523 height 68
click at [566, 62] on button "Complete this task" at bounding box center [568, 65] width 81 height 16
click at [549, 102] on button "Continue with the process" at bounding box center [561, 107] width 104 height 16
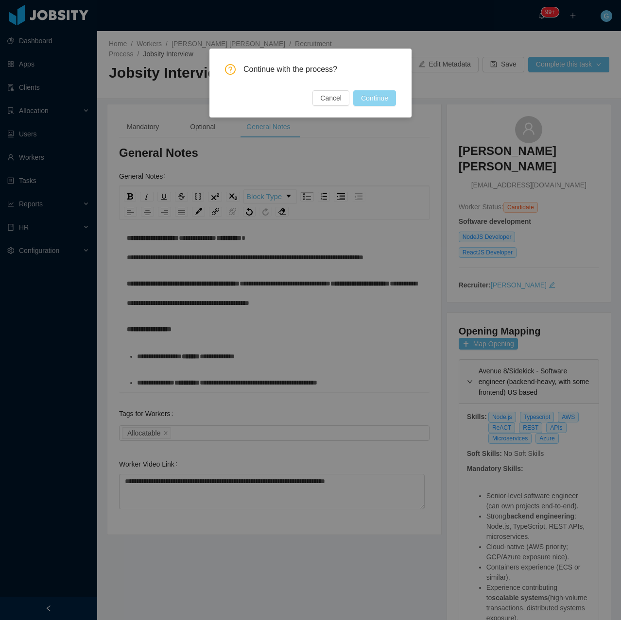
click at [392, 100] on button "Continue" at bounding box center [374, 98] width 43 height 16
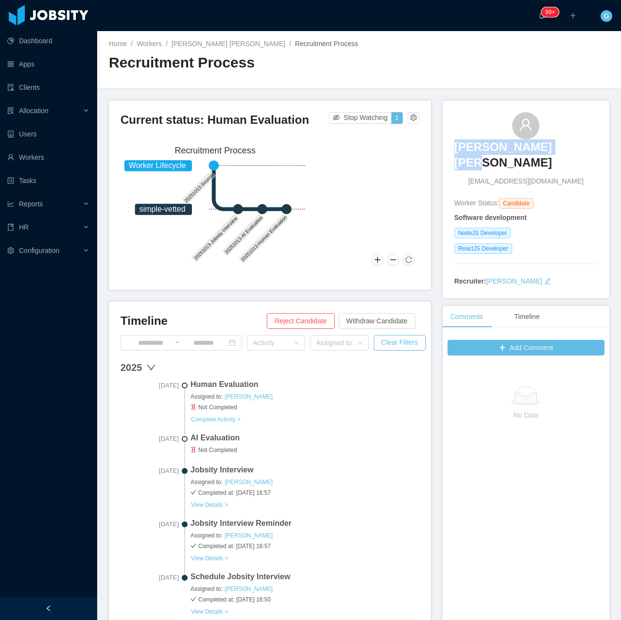
drag, startPoint x: 455, startPoint y: 151, endPoint x: 571, endPoint y: 142, distance: 116.8
click at [571, 142] on div "Terrance Ivy Brown tlvybrown8706@gmail.com" at bounding box center [525, 149] width 143 height 75
copy h3 "Terrance Ivy Brown"
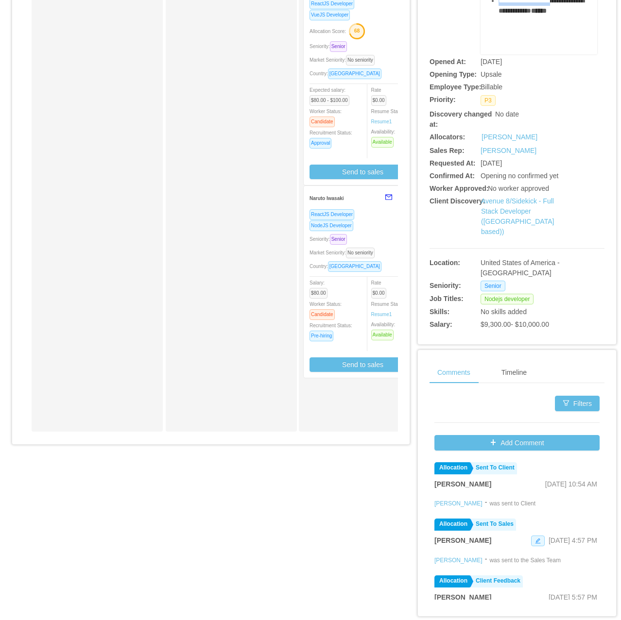
scroll to position [328, 0]
drag, startPoint x: 479, startPoint y: 128, endPoint x: 571, endPoint y: 34, distance: 131.5
click at [571, 34] on div "**********" at bounding box center [538, 5] width 117 height 97
copy div "**********"
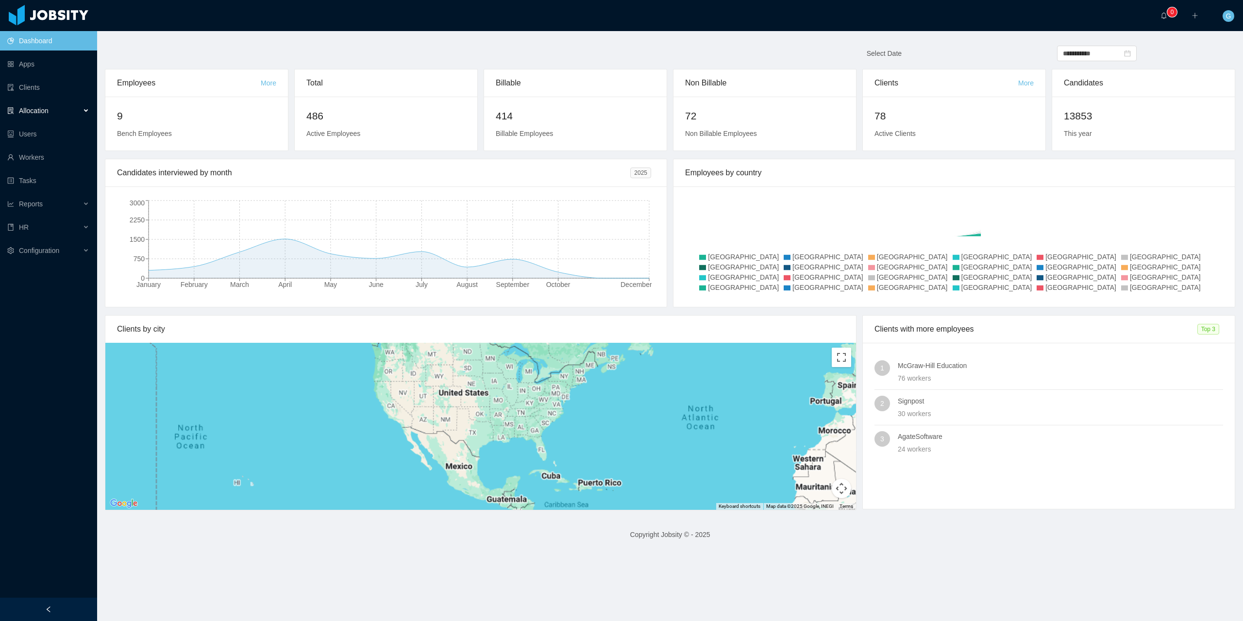
click at [66, 106] on div "Allocation" at bounding box center [48, 110] width 97 height 19
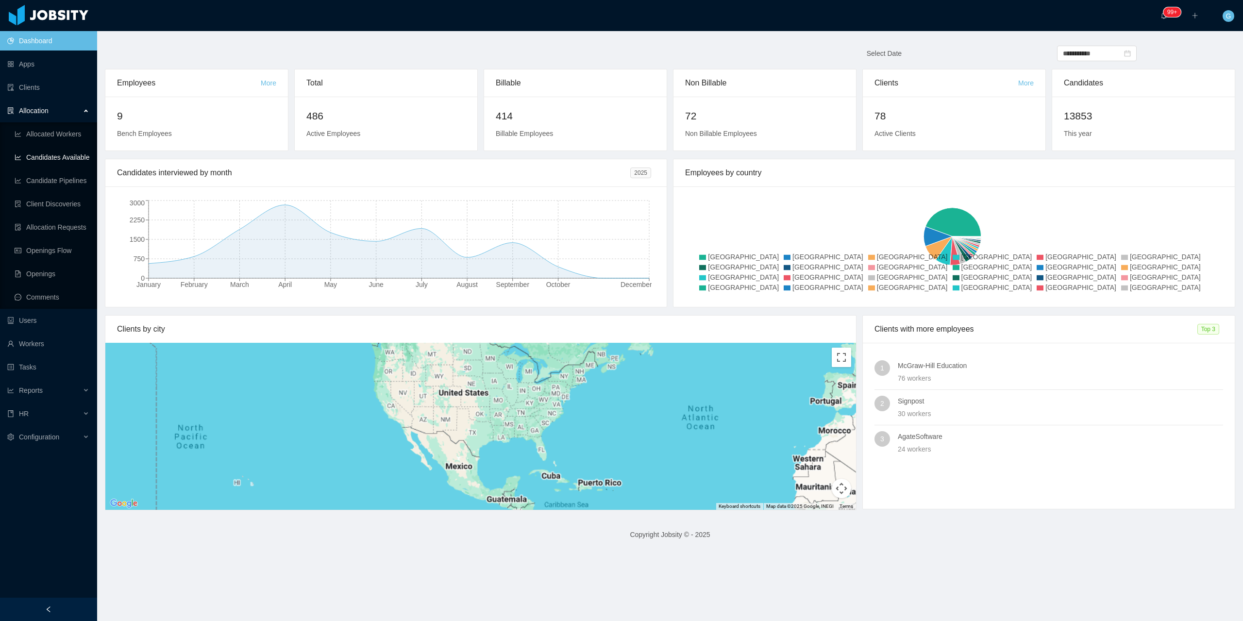
click at [80, 157] on link "Candidates Available" at bounding box center [52, 157] width 75 height 19
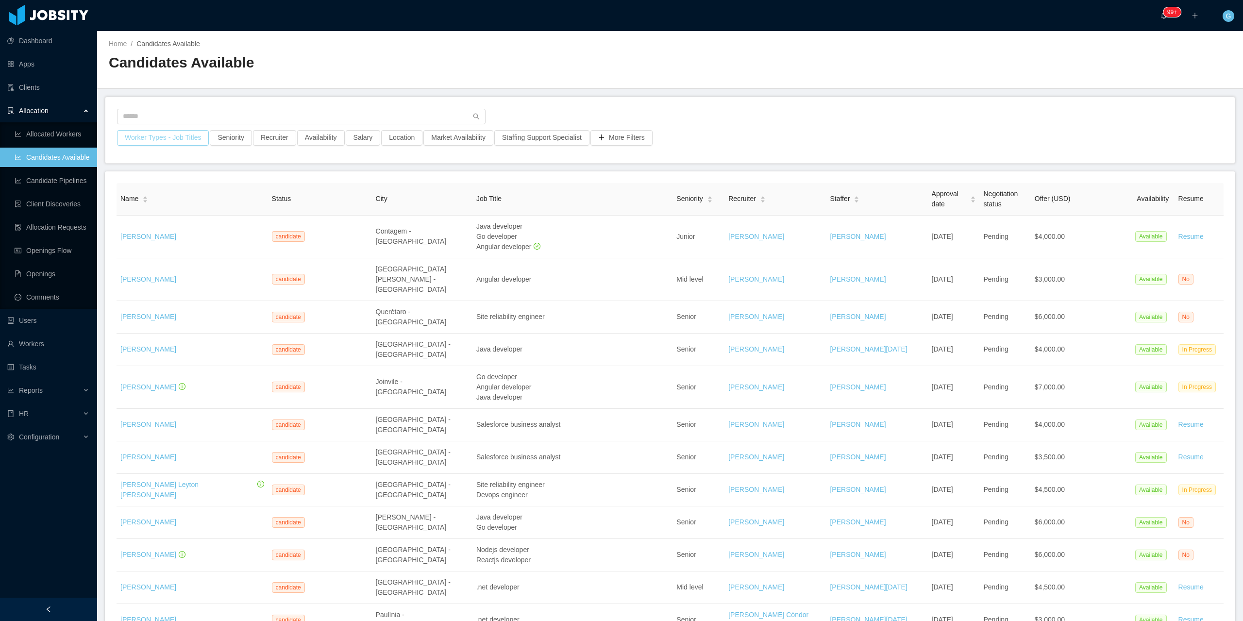
click at [186, 138] on button "Worker Types - Job Titles" at bounding box center [163, 138] width 92 height 16
click at [111, 223] on div "Job Titles" at bounding box center [160, 220] width 130 height 10
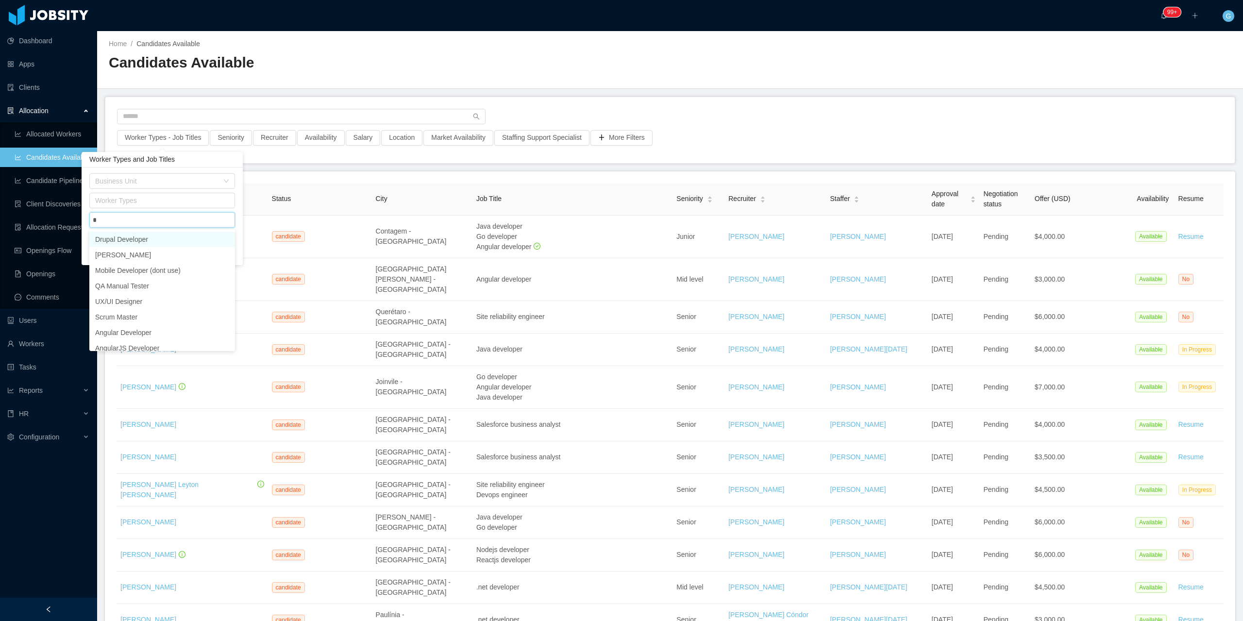
type input "**"
click at [146, 238] on li "UX/UI Designer" at bounding box center [162, 240] width 146 height 16
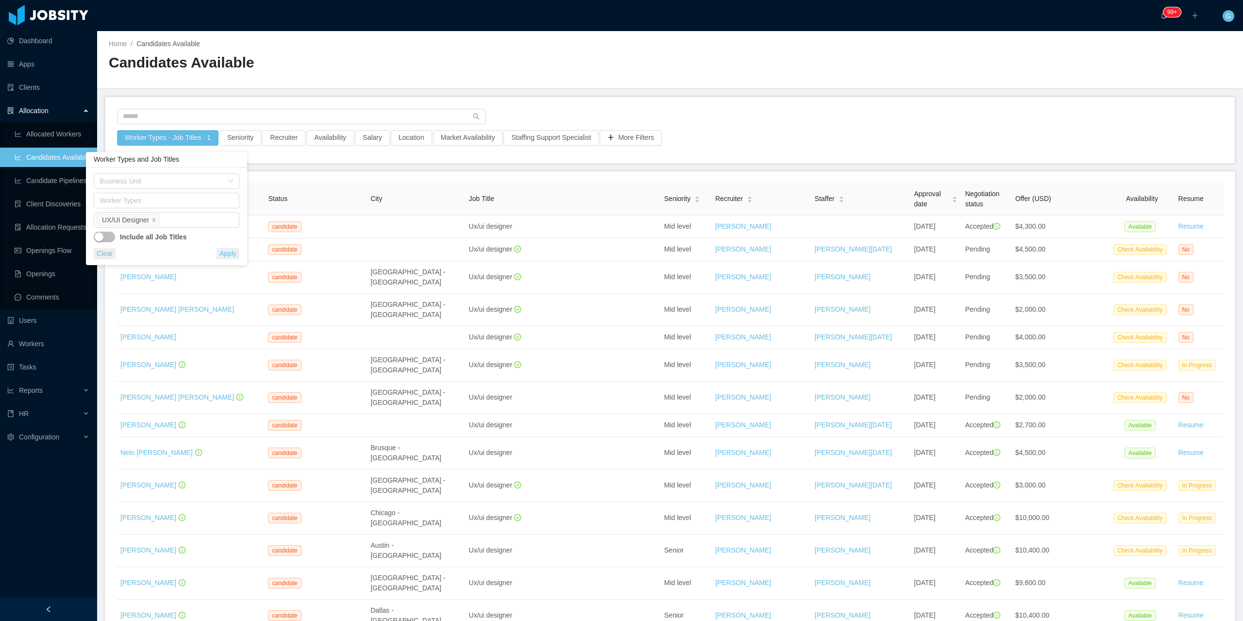
click at [229, 251] on button "Apply" at bounding box center [228, 253] width 23 height 11
click at [381, 136] on button "Salary" at bounding box center [372, 138] width 35 height 16
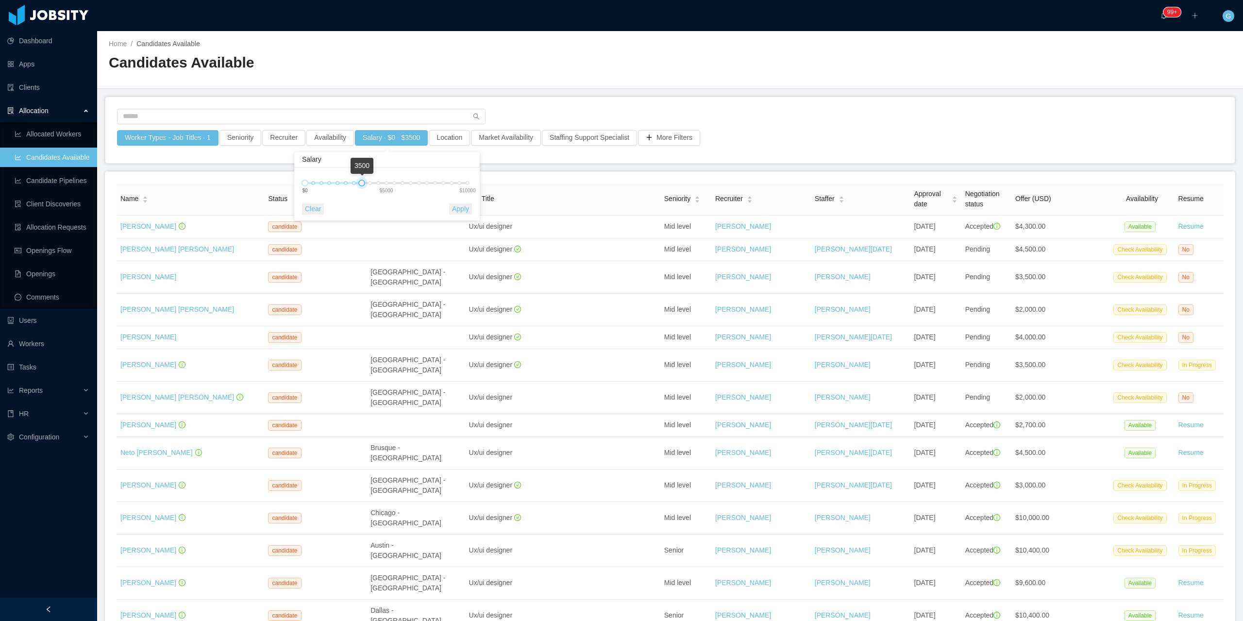
drag, startPoint x: 449, startPoint y: 184, endPoint x: 361, endPoint y: 184, distance: 87.4
click at [361, 184] on div at bounding box center [361, 183] width 7 height 7
click at [465, 207] on button "Apply" at bounding box center [460, 208] width 23 height 11
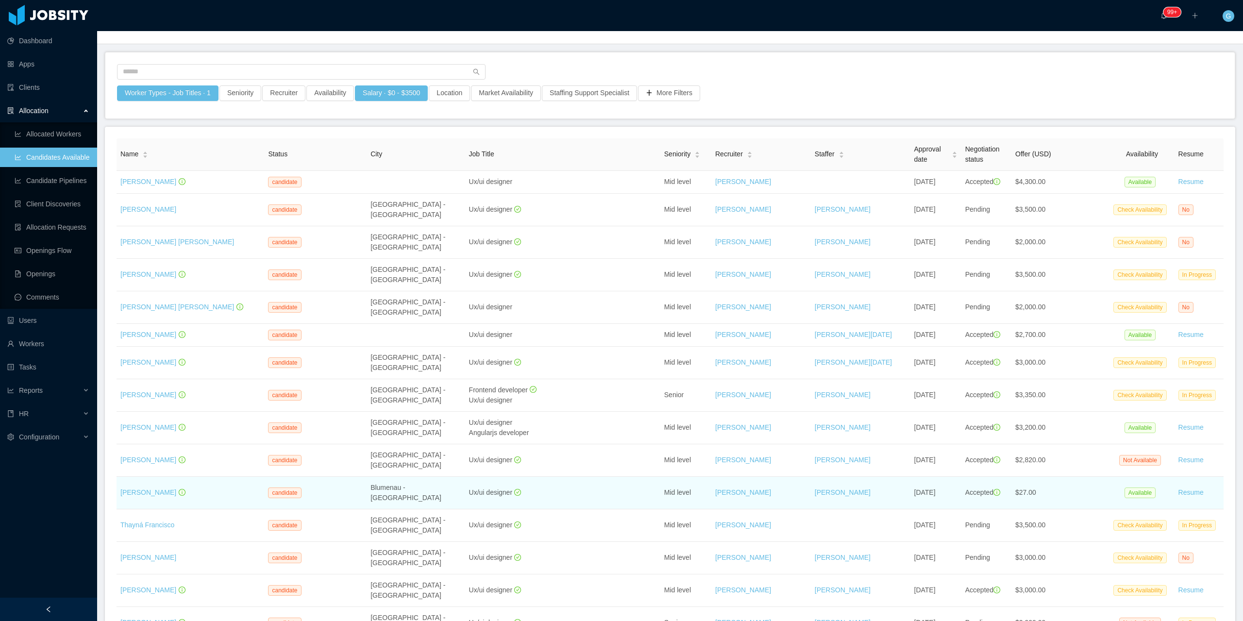
scroll to position [49, 0]
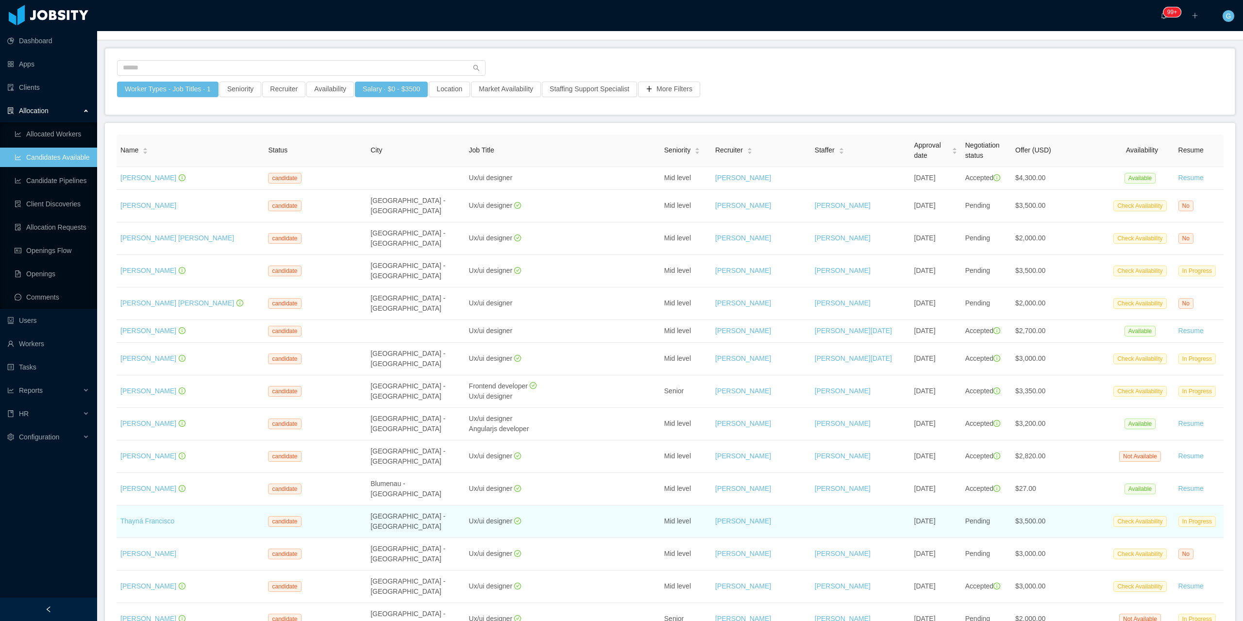
drag, startPoint x: 207, startPoint y: 533, endPoint x: 197, endPoint y: 538, distance: 11.5
click at [207, 526] on div "Thayná Francisco" at bounding box center [190, 521] width 140 height 10
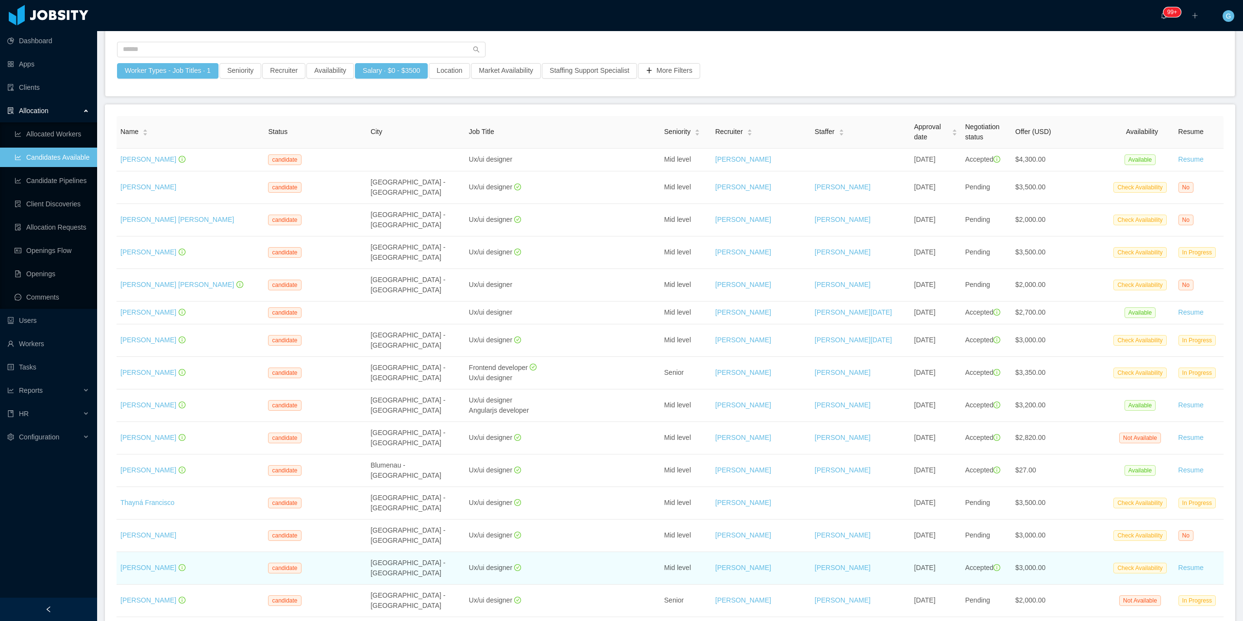
scroll to position [97, 0]
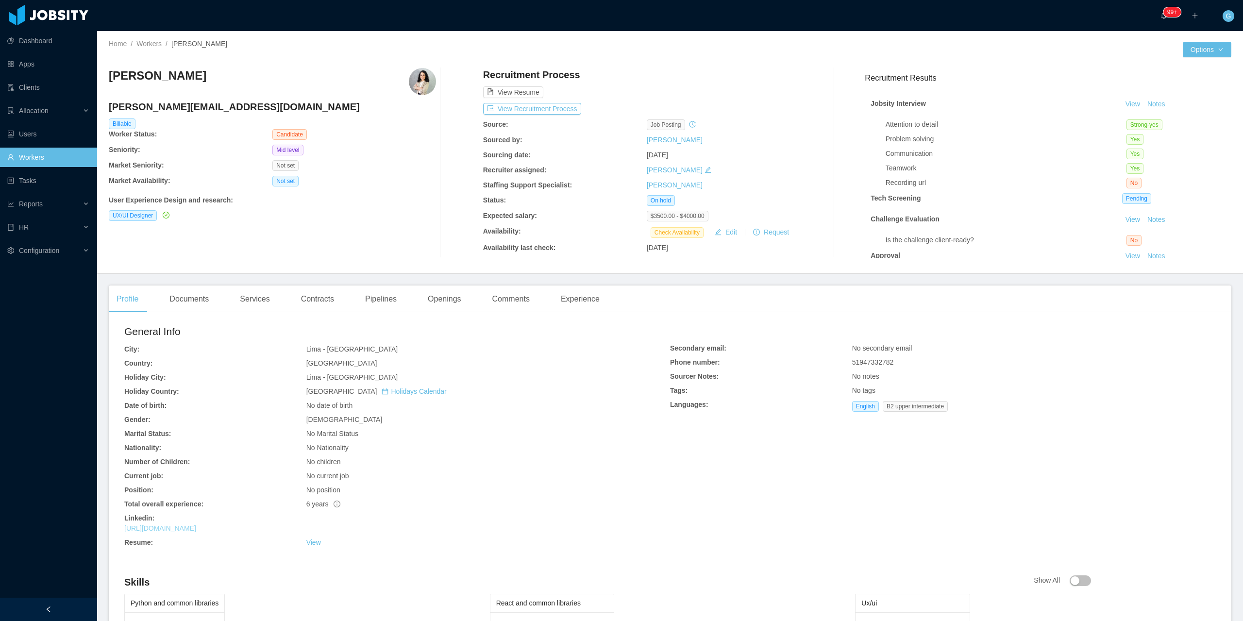
click at [196, 531] on link "[URL][DOMAIN_NAME]" at bounding box center [160, 528] width 72 height 8
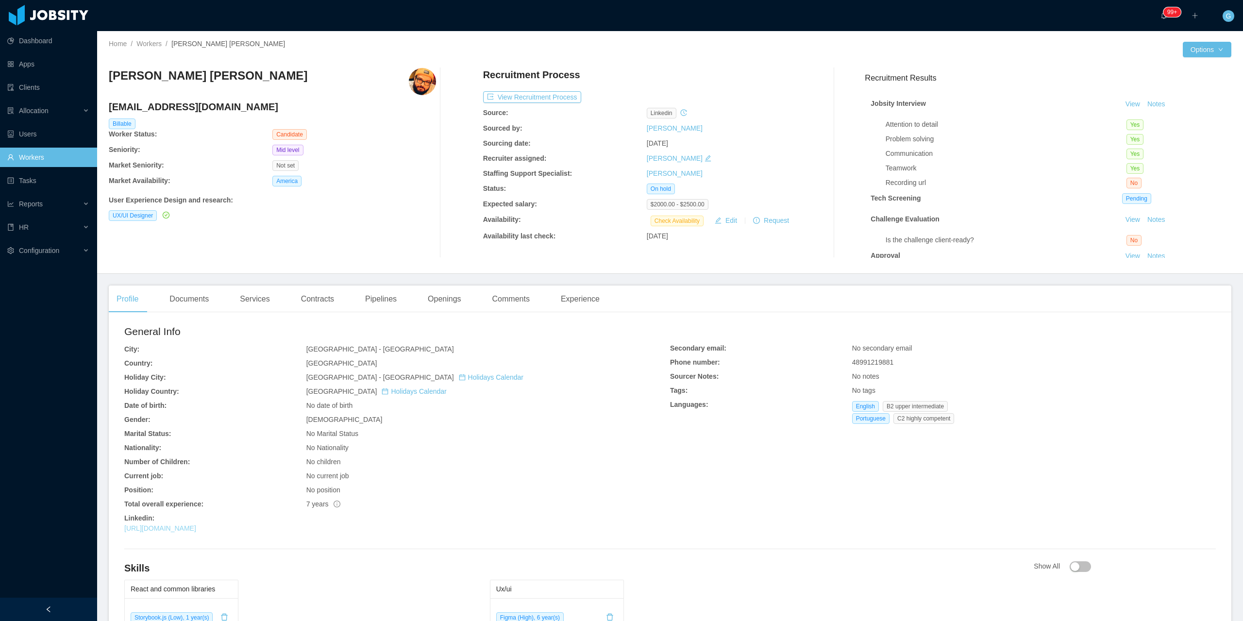
click at [152, 528] on link "[URL][DOMAIN_NAME]" at bounding box center [160, 528] width 72 height 8
click at [196, 529] on link "[URL][DOMAIN_NAME]" at bounding box center [160, 528] width 72 height 8
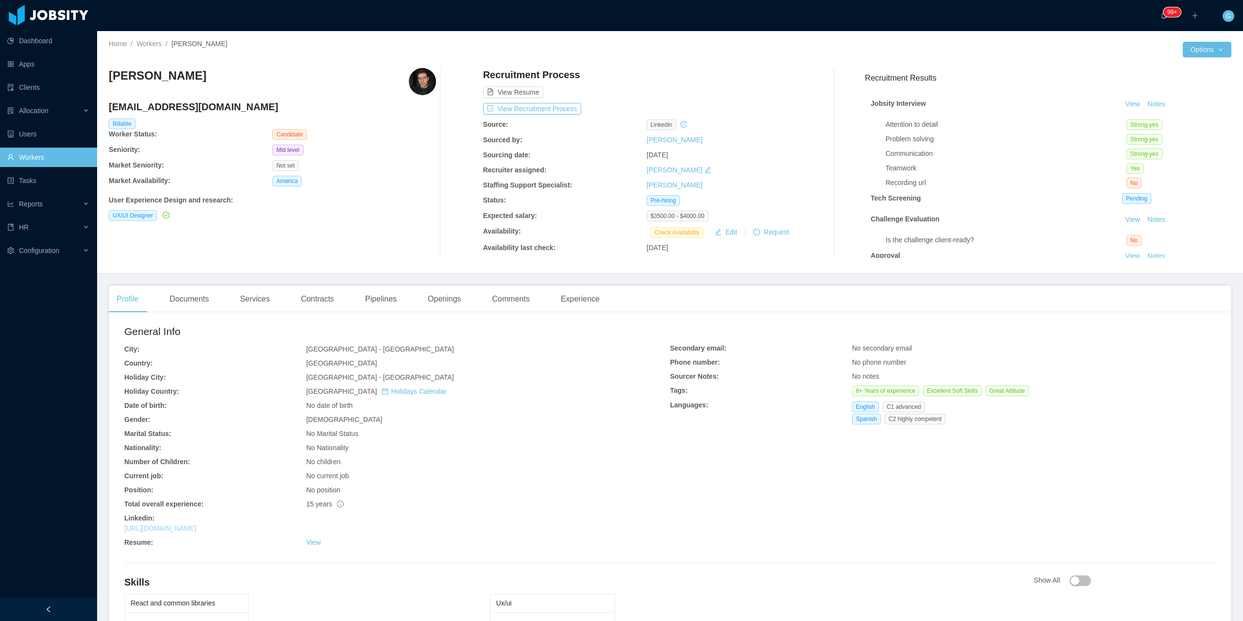
click at [196, 531] on link "[URL][DOMAIN_NAME]" at bounding box center [160, 528] width 72 height 8
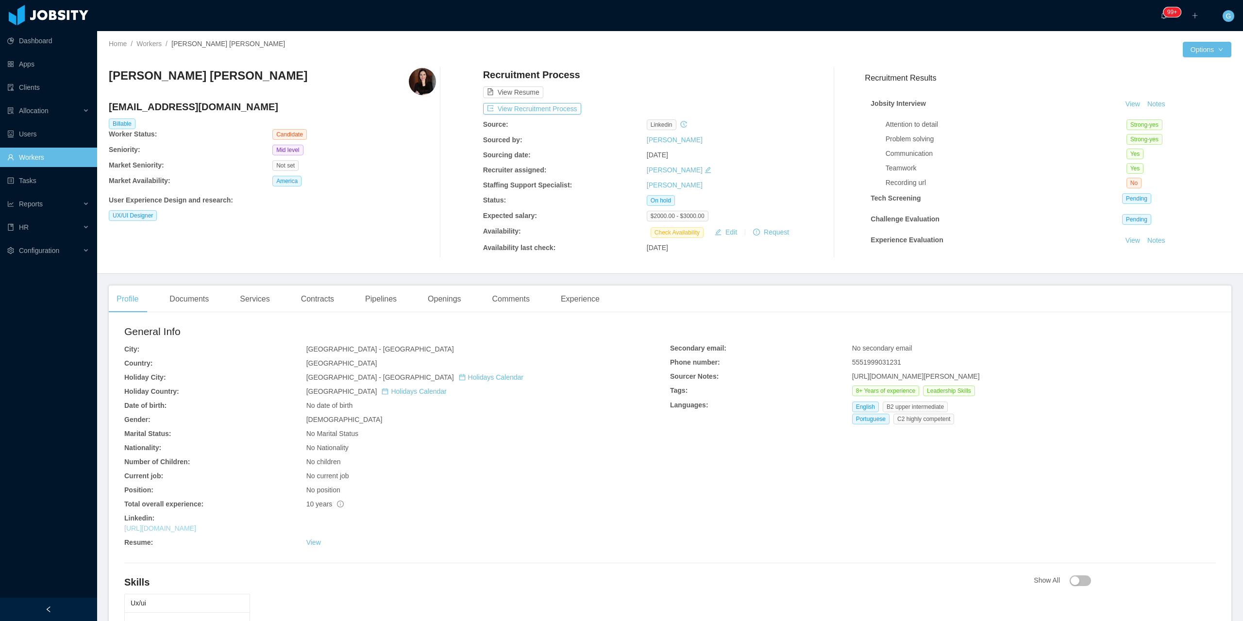
click at [196, 531] on link "[URL][DOMAIN_NAME]" at bounding box center [160, 528] width 72 height 8
click at [196, 532] on link "https://www.linkedin.com/in/isadorapolicastro" at bounding box center [160, 528] width 72 height 8
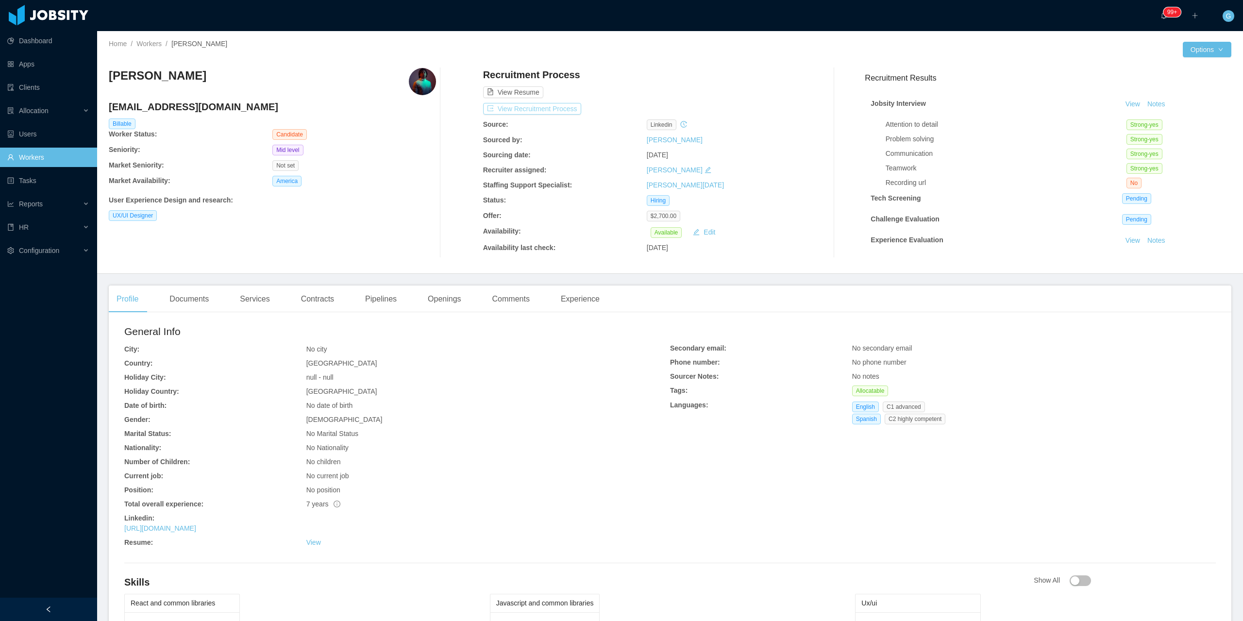
click at [512, 107] on button "View Recruitment Process" at bounding box center [532, 109] width 98 height 12
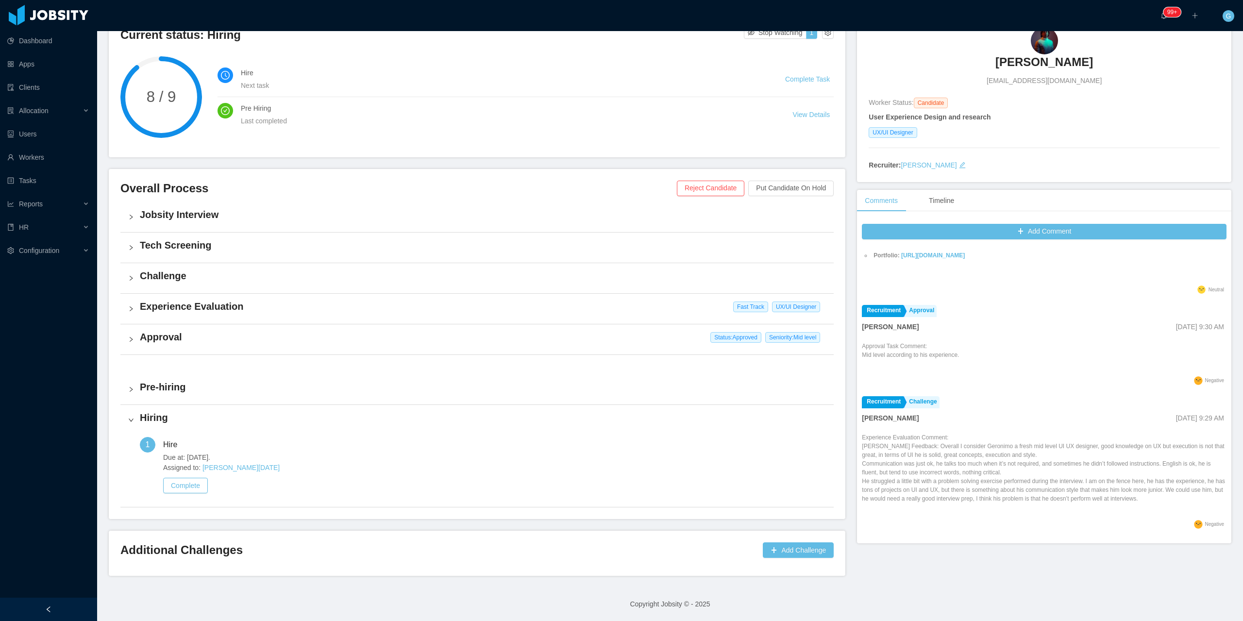
scroll to position [494, 0]
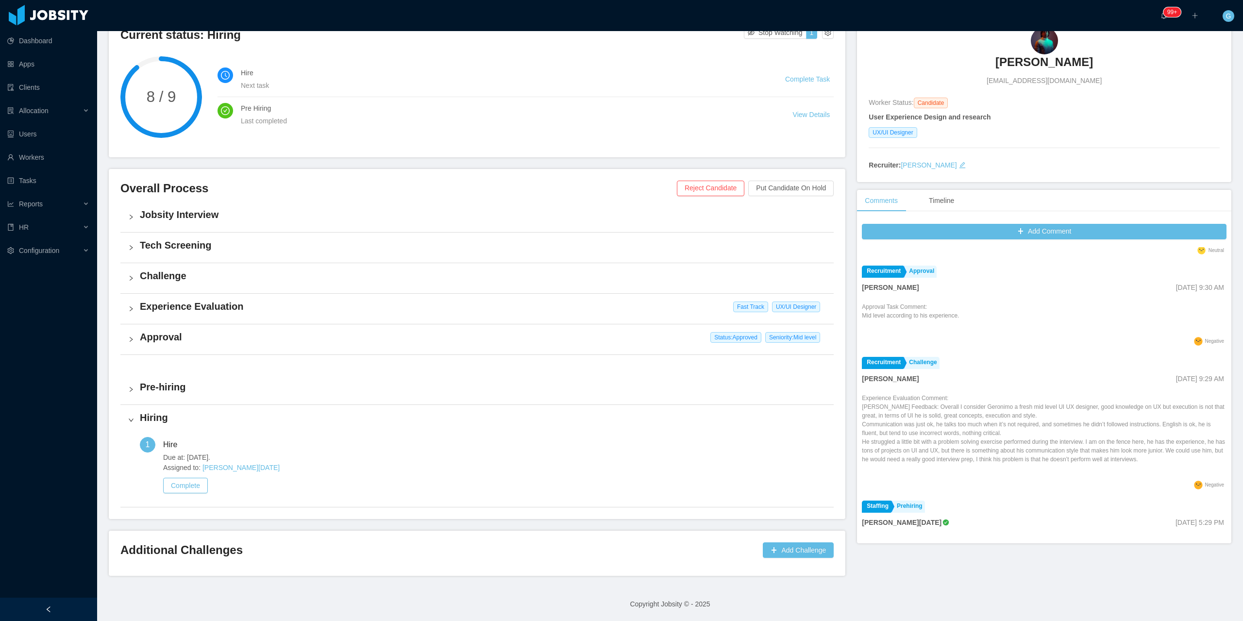
click at [1041, 58] on h3 "[PERSON_NAME]" at bounding box center [1045, 62] width 98 height 16
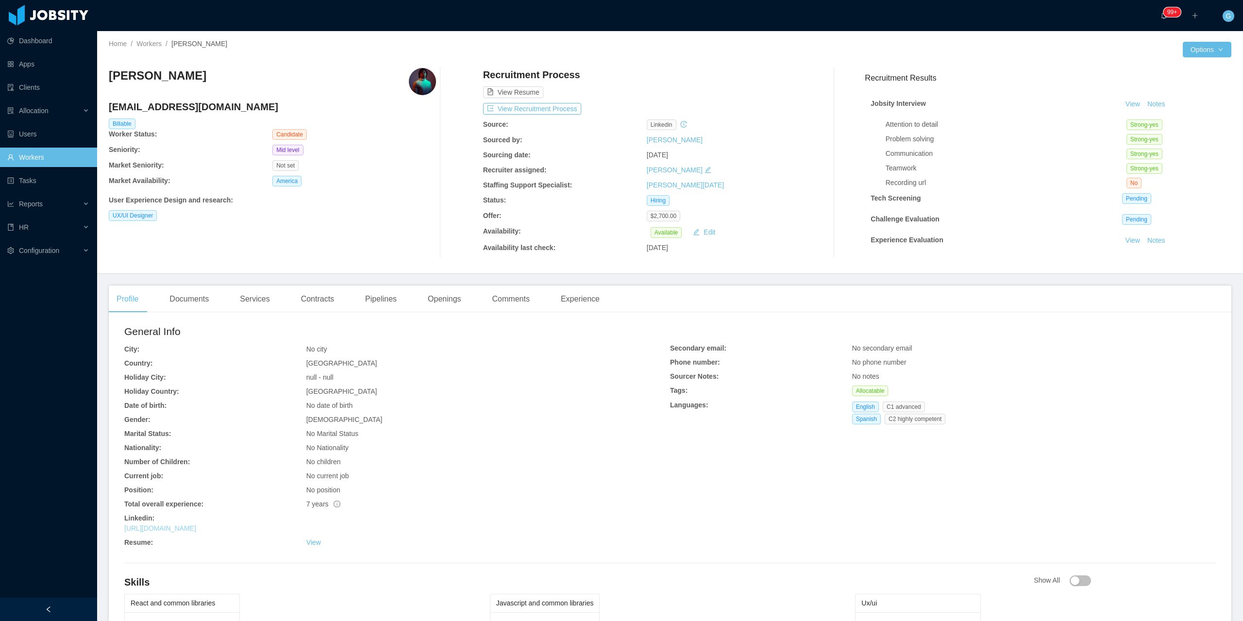
click at [185, 527] on link "[URL][DOMAIN_NAME]" at bounding box center [160, 528] width 72 height 8
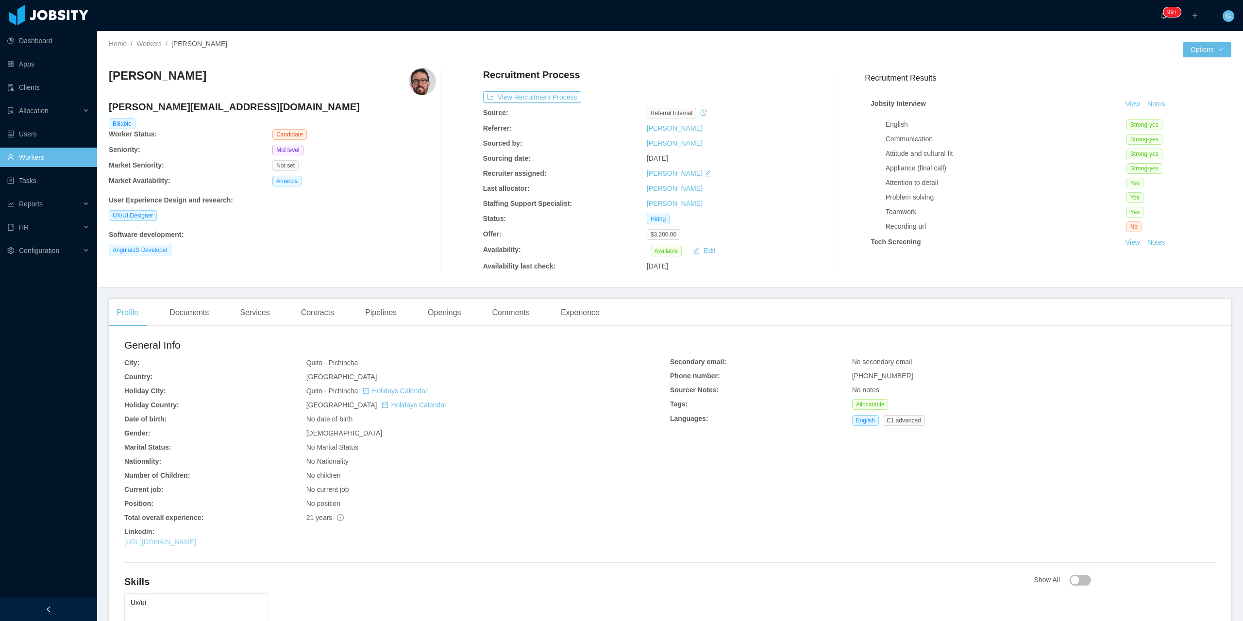
click at [196, 544] on link "https://www.linkedin.com/in/leoarrata" at bounding box center [160, 542] width 72 height 8
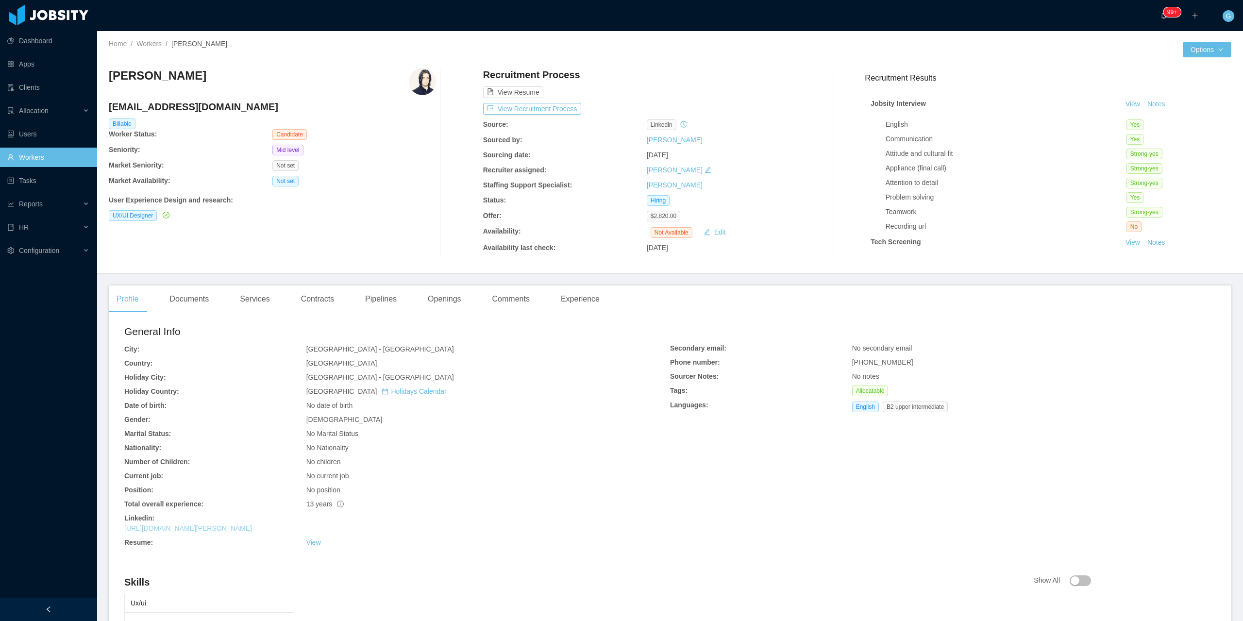
click at [252, 528] on link "https://www.linkedin.com/in/adri%C3%A1n-salcedo-32527267" at bounding box center [188, 528] width 128 height 8
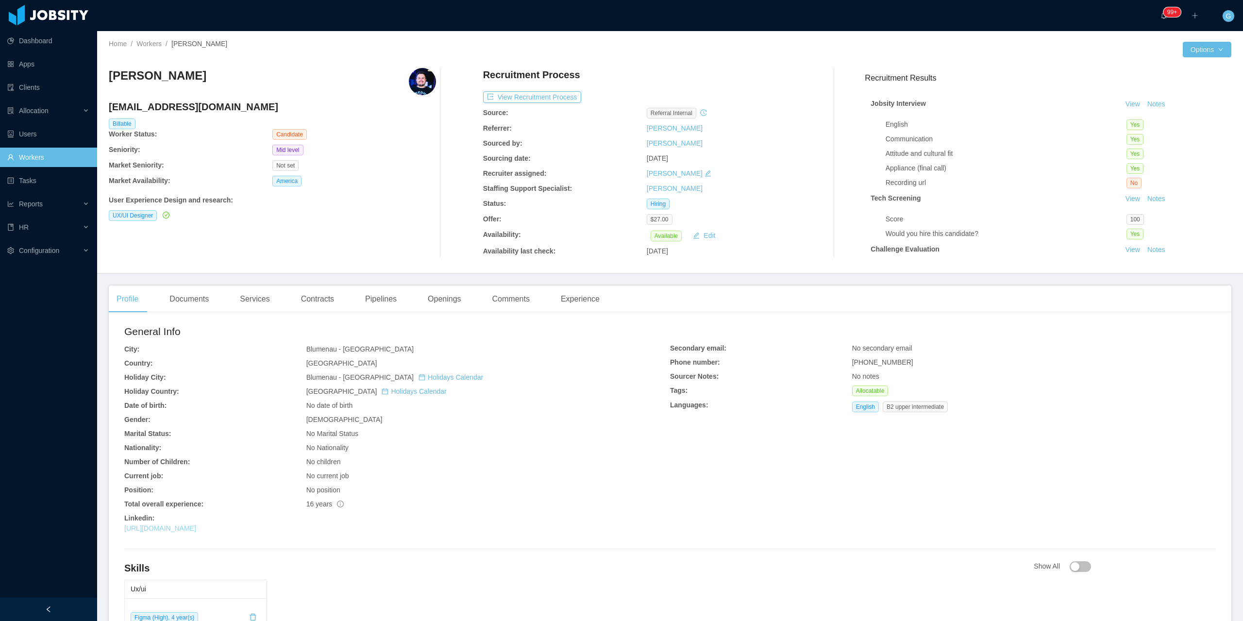
click at [196, 528] on link "[URL][DOMAIN_NAME]" at bounding box center [160, 528] width 72 height 8
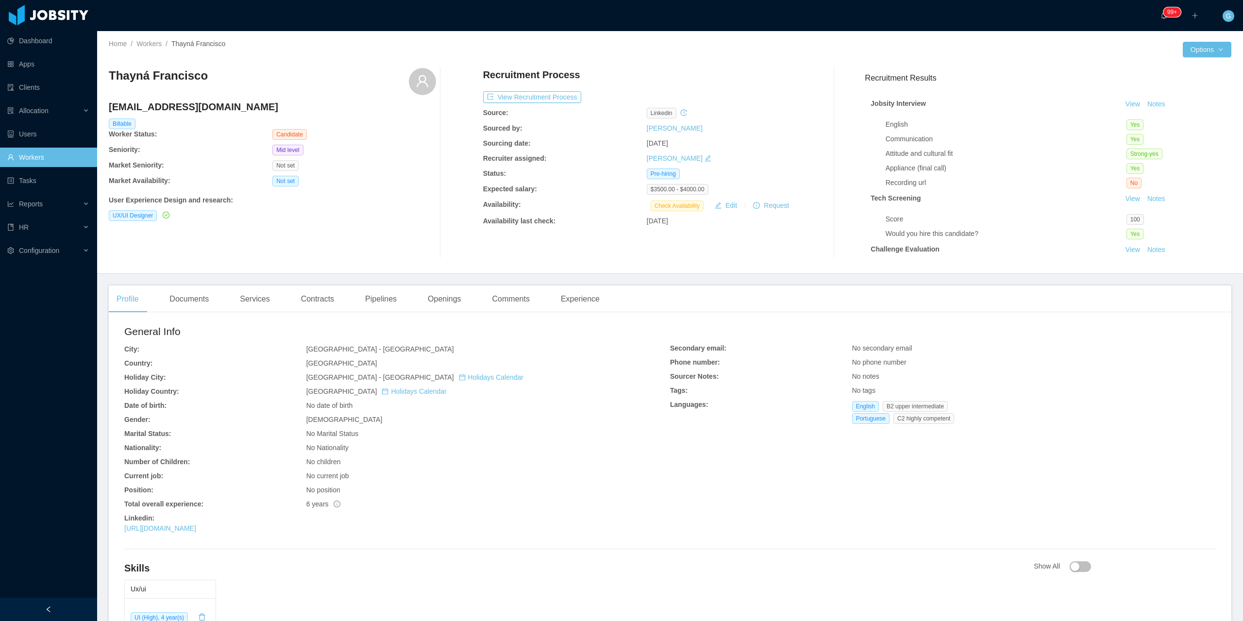
click at [251, 523] on div "[URL][DOMAIN_NAME]" at bounding box center [397, 528] width 546 height 10
click at [196, 530] on link "[URL][DOMAIN_NAME]" at bounding box center [160, 528] width 72 height 8
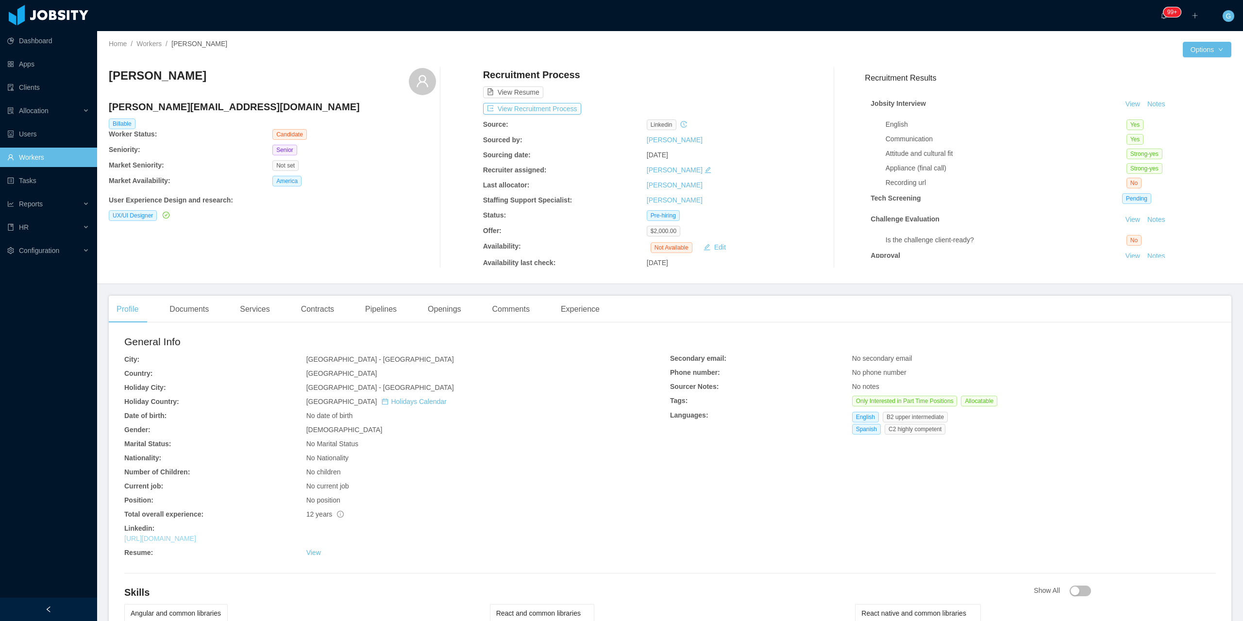
click at [181, 540] on link "https://mx.linkedin.com/in/isormu" at bounding box center [160, 539] width 72 height 8
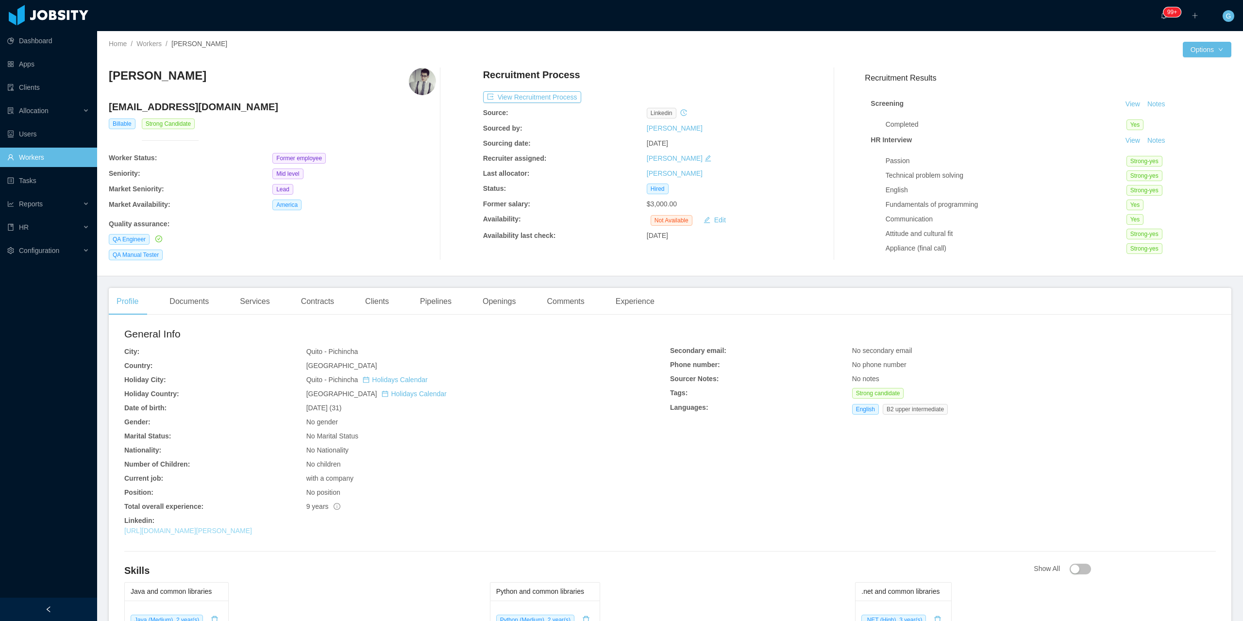
click at [252, 535] on link "[URL][DOMAIN_NAME][PERSON_NAME]" at bounding box center [188, 531] width 128 height 8
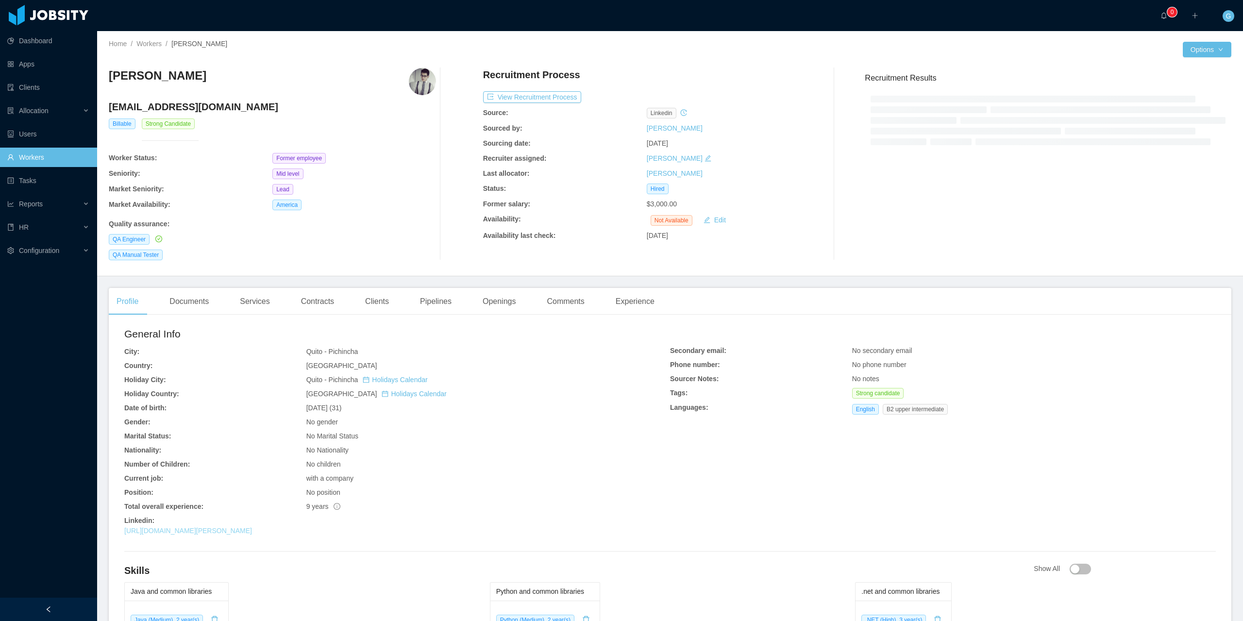
click at [210, 532] on link "[URL][DOMAIN_NAME][PERSON_NAME]" at bounding box center [188, 531] width 128 height 8
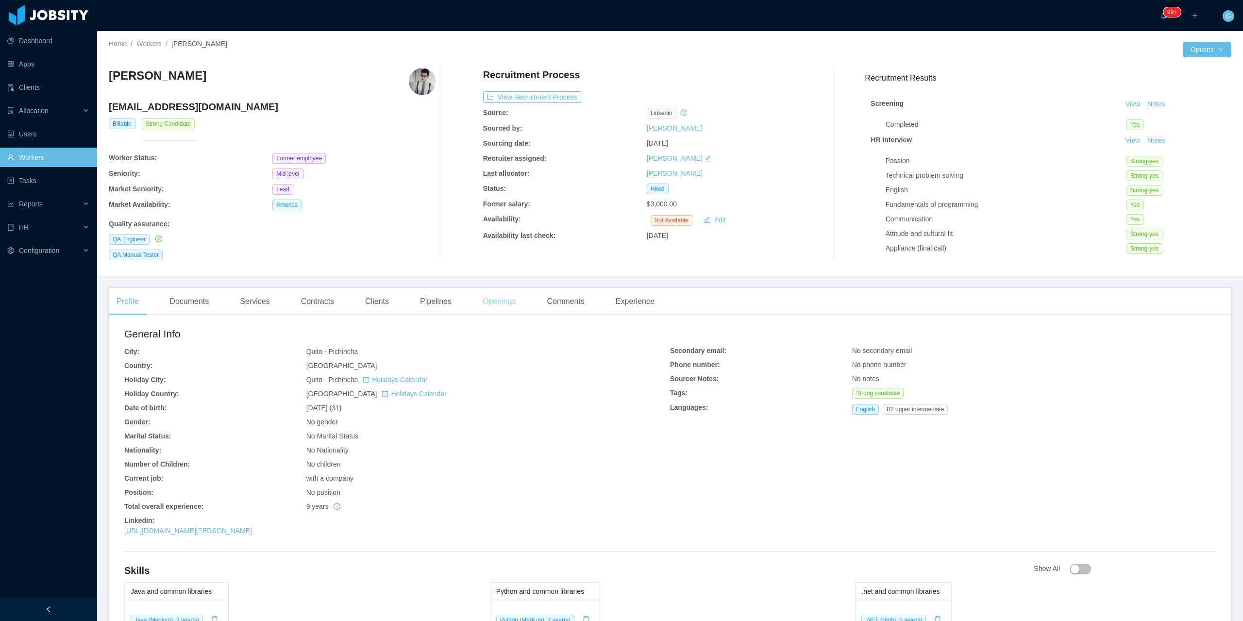
click at [494, 306] on div "Openings" at bounding box center [499, 301] width 49 height 27
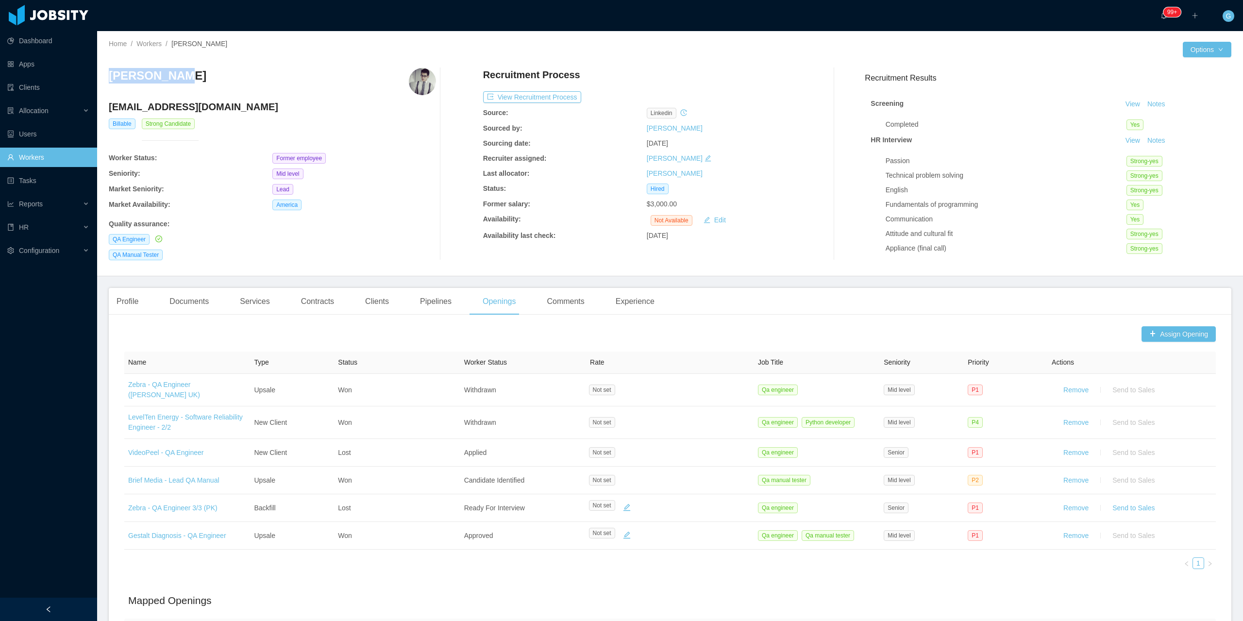
drag, startPoint x: 182, startPoint y: 74, endPoint x: 107, endPoint y: 80, distance: 75.5
click at [107, 80] on div "Home / Workers / [PERSON_NAME] / Options [PERSON_NAME] [EMAIL_ADDRESS][DOMAIN_N…" at bounding box center [670, 153] width 1146 height 245
copy h3 "[PERSON_NAME]"
click at [7, 156] on link "Workers" at bounding box center [48, 157] width 82 height 19
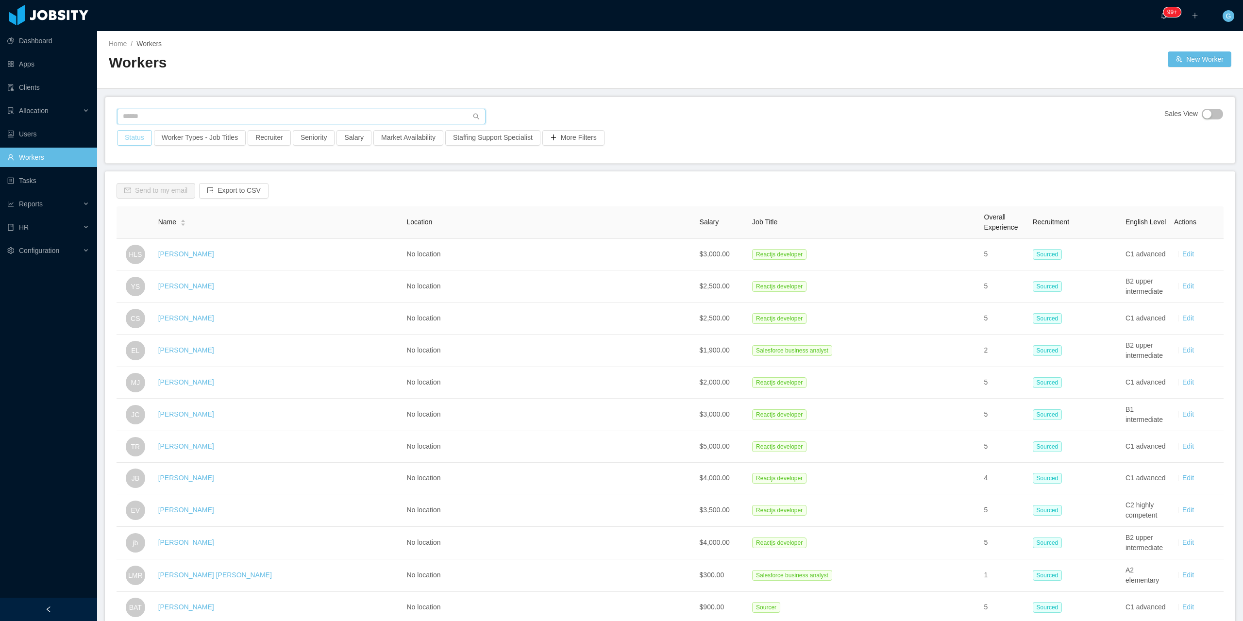
click at [144, 114] on input "text" at bounding box center [301, 117] width 369 height 16
paste input "**********"
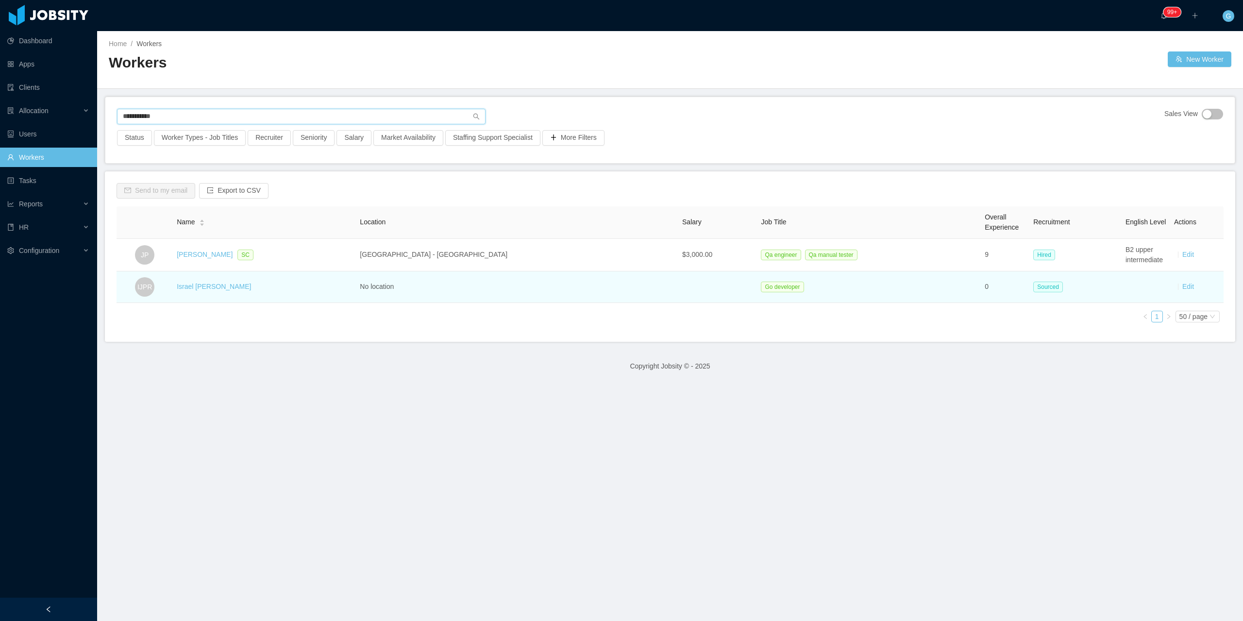
type input "**********"
click at [222, 293] on td "Israel [PERSON_NAME]" at bounding box center [264, 287] width 183 height 32
click at [210, 288] on link "Israel [PERSON_NAME]" at bounding box center [214, 287] width 74 height 8
